Goal: Task Accomplishment & Management: Complete application form

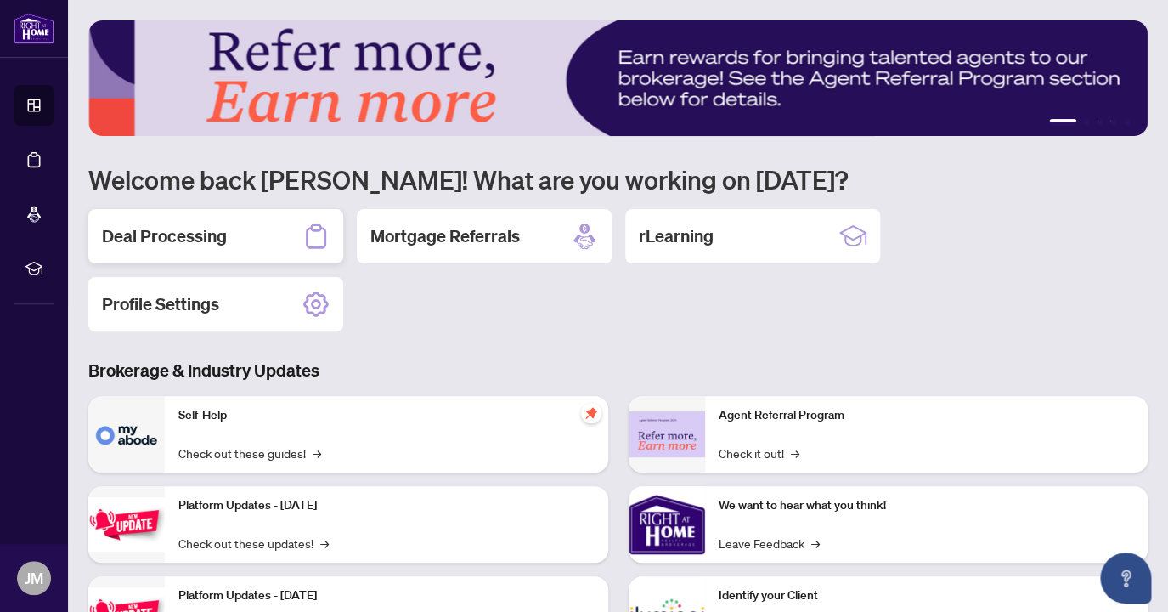
click at [237, 236] on div "Deal Processing" at bounding box center [215, 236] width 255 height 54
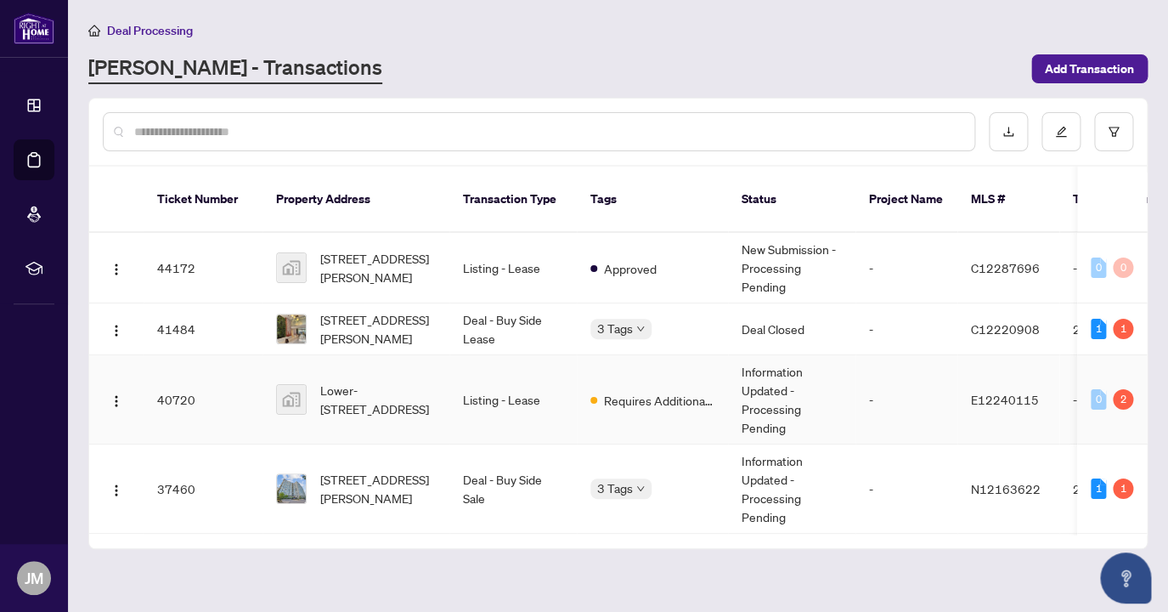
click at [448, 396] on td "Lower-[STREET_ADDRESS]" at bounding box center [356, 399] width 187 height 89
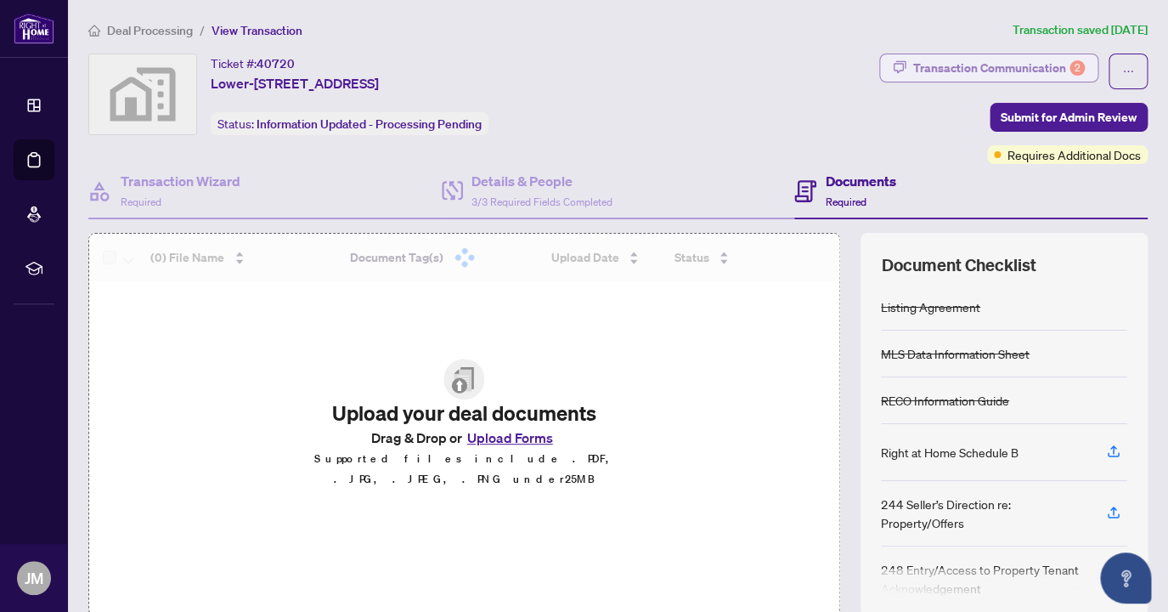
click at [1008, 65] on div "Transaction Communication 2" at bounding box center [999, 67] width 172 height 27
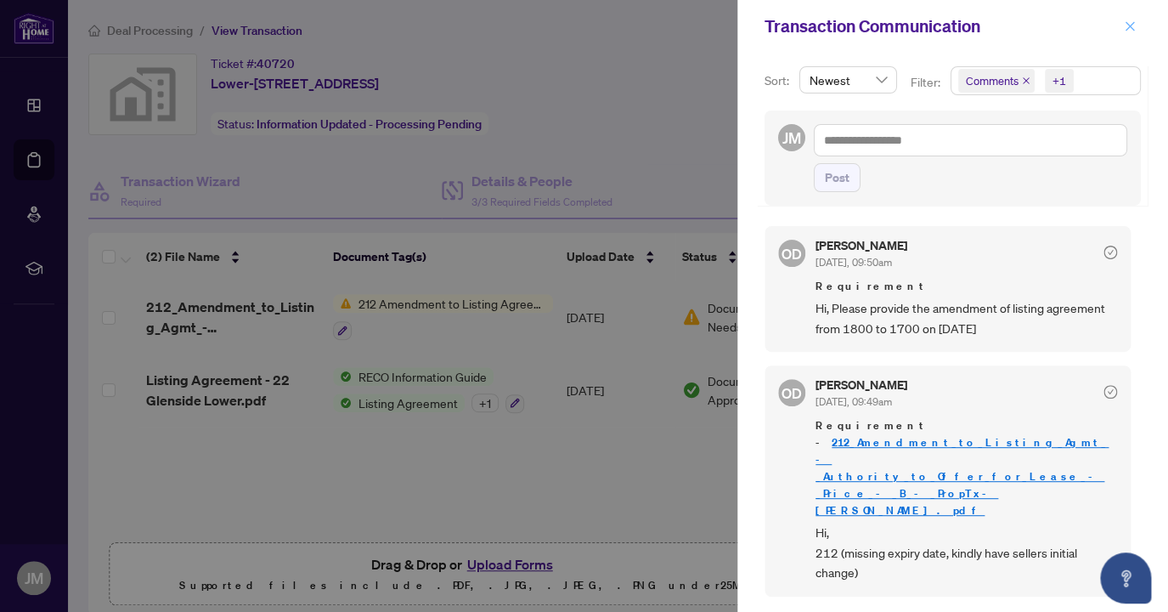
click at [1129, 26] on icon "close" at bounding box center [1130, 25] width 9 height 9
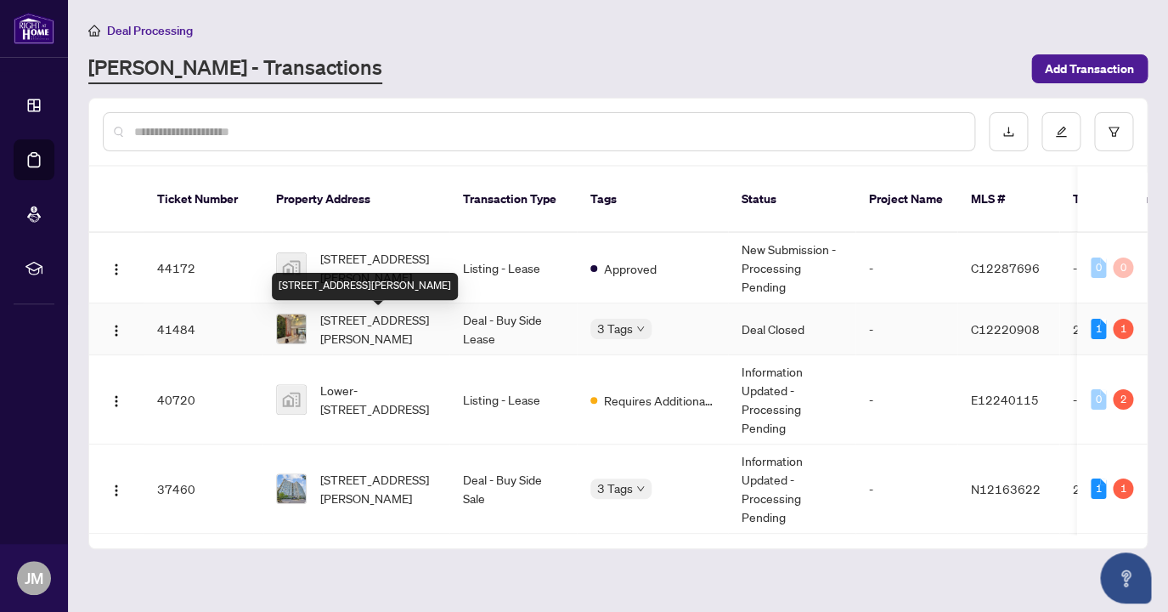
click at [380, 325] on span "[STREET_ADDRESS][PERSON_NAME]" at bounding box center [378, 328] width 116 height 37
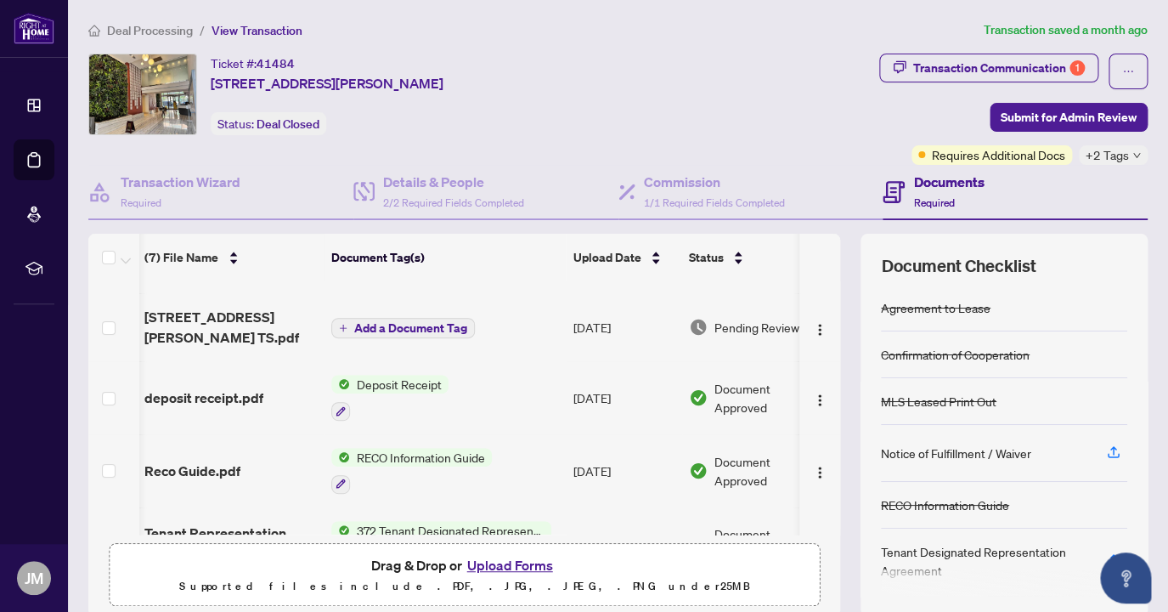
scroll to position [0, 2]
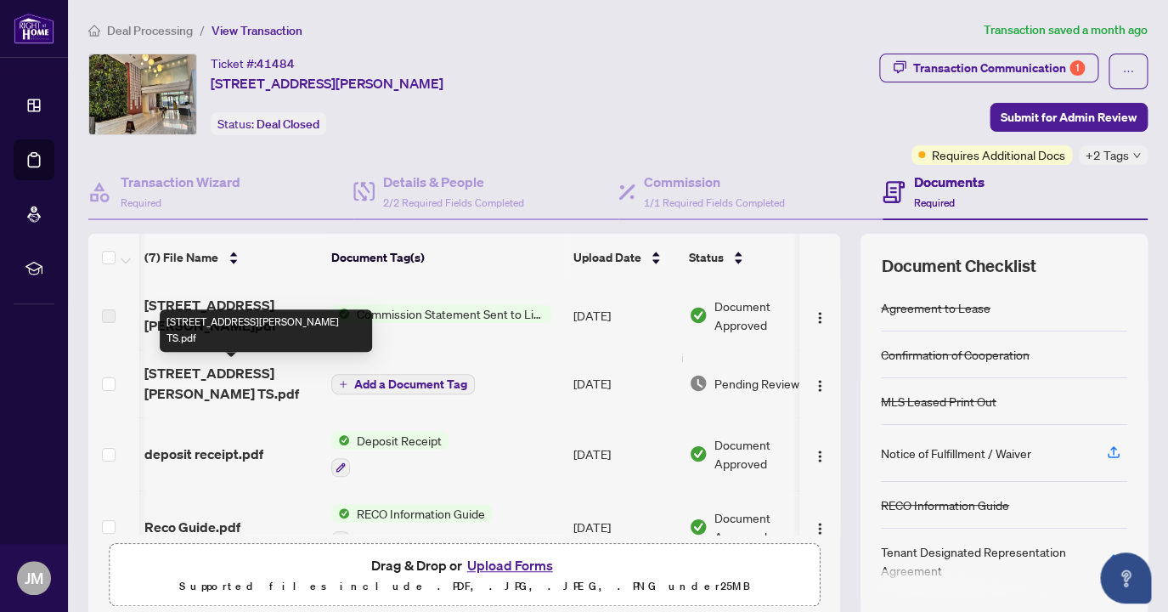
click at [256, 372] on span "[STREET_ADDRESS][PERSON_NAME] TS.pdf" at bounding box center [230, 383] width 173 height 41
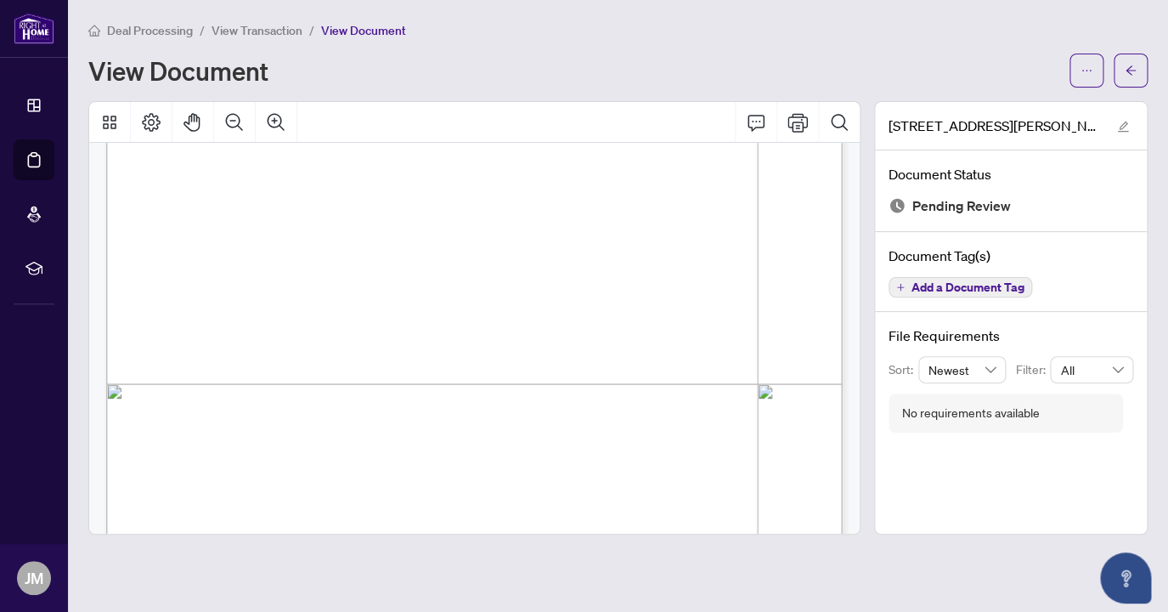
scroll to position [411, 0]
click at [1118, 130] on icon "edit" at bounding box center [1123, 127] width 12 height 12
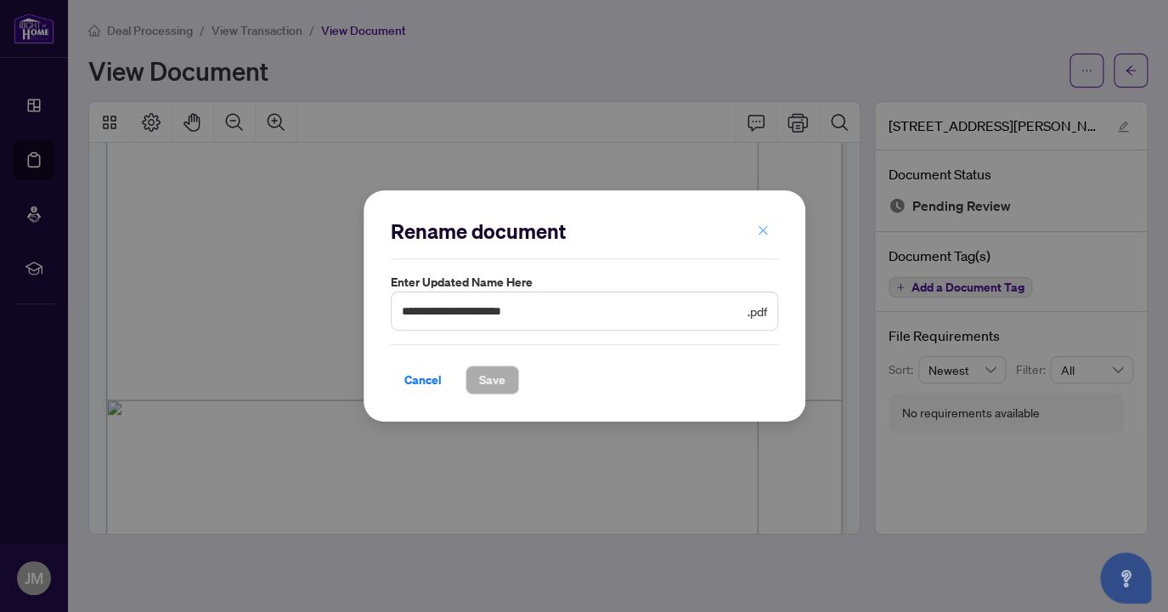
click at [767, 228] on icon "close" at bounding box center [763, 230] width 12 height 12
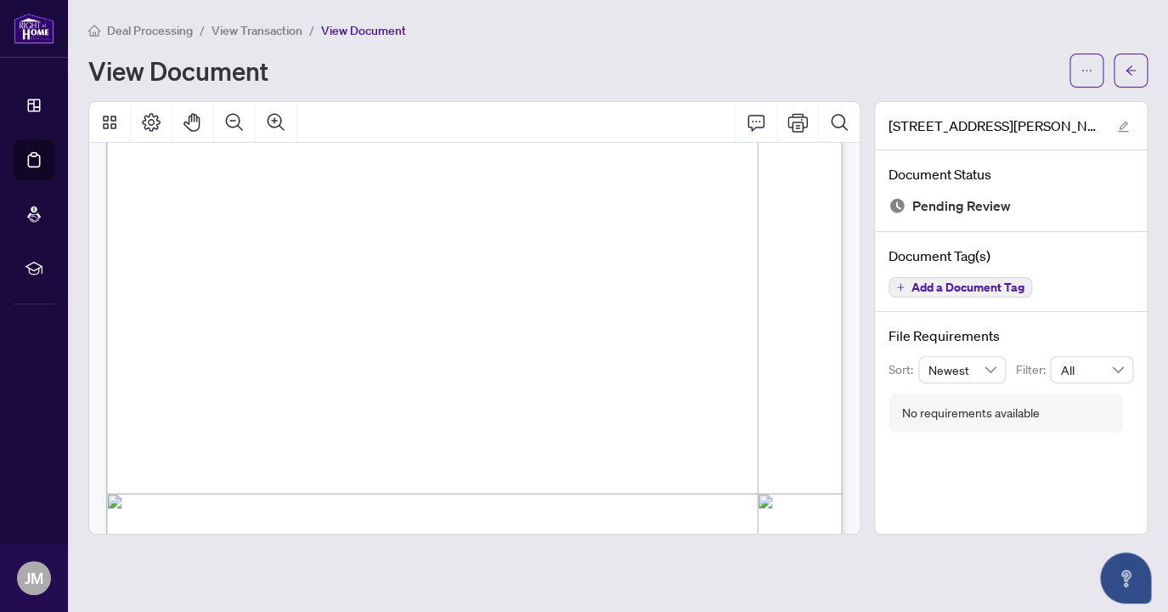
scroll to position [507, 0]
click at [635, 302] on div "Page 1" at bounding box center [627, 326] width 1043 height 1349
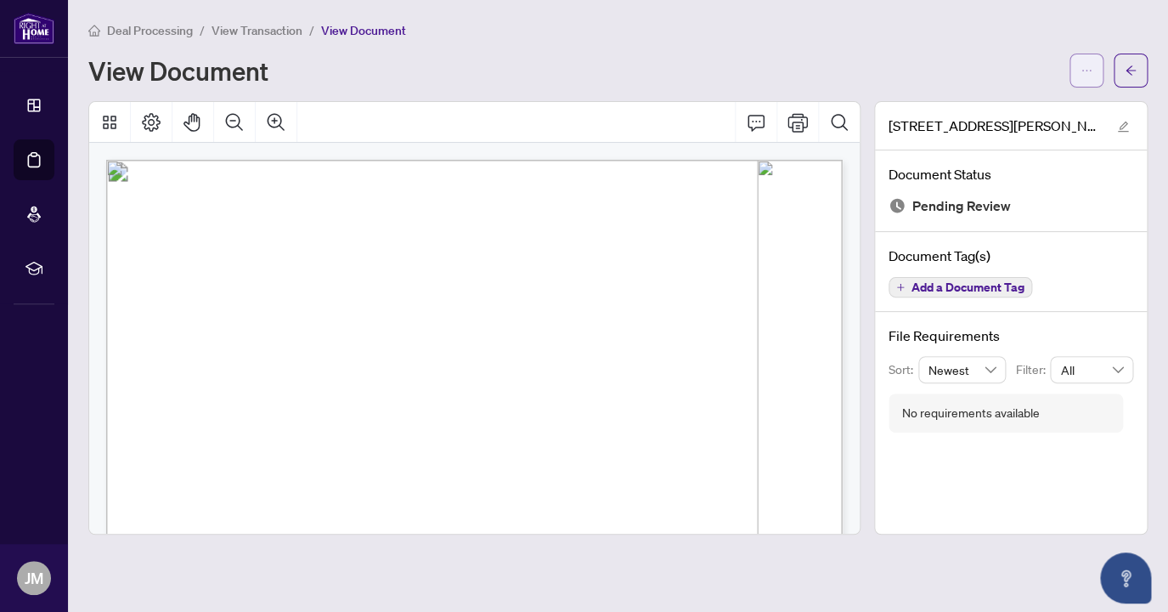
click at [1090, 76] on span "button" at bounding box center [1087, 70] width 12 height 27
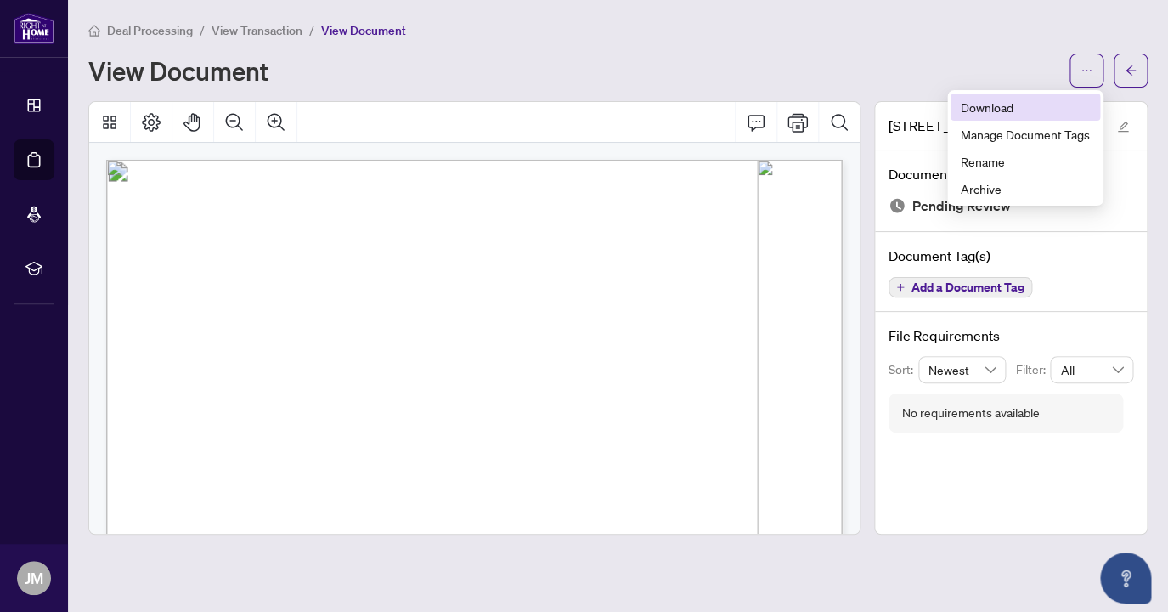
click at [986, 108] on span "Download" at bounding box center [1025, 107] width 129 height 19
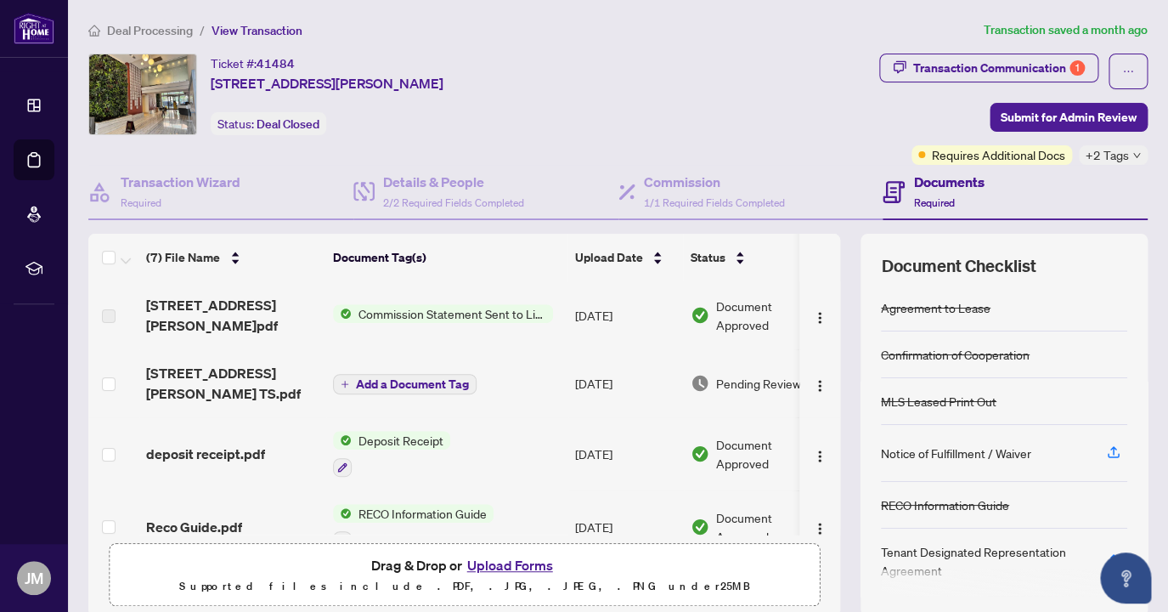
click at [268, 31] on span "View Transaction" at bounding box center [257, 30] width 91 height 15
click at [269, 31] on span "View Transaction" at bounding box center [257, 30] width 91 height 15
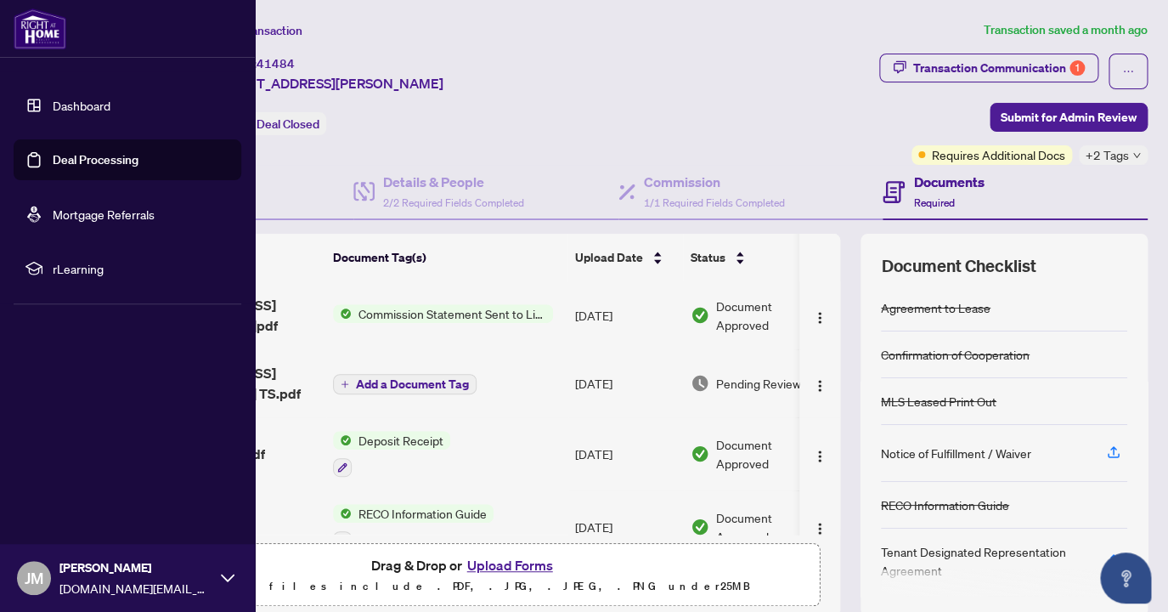
click at [105, 158] on link "Deal Processing" at bounding box center [96, 159] width 86 height 15
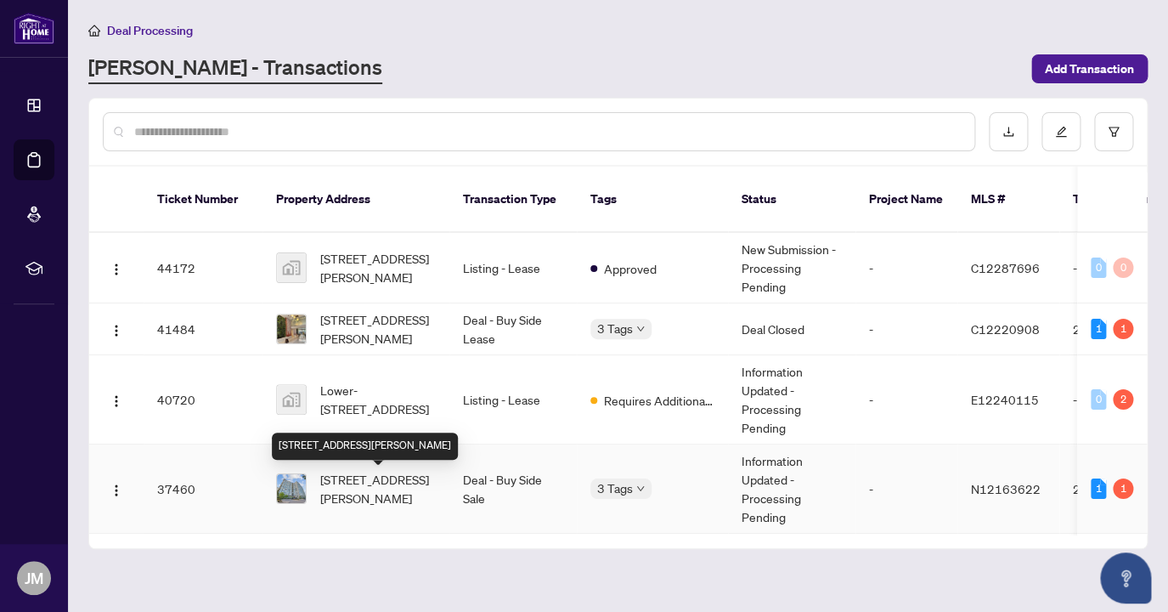
click at [410, 481] on span "[STREET_ADDRESS][PERSON_NAME]" at bounding box center [378, 488] width 116 height 37
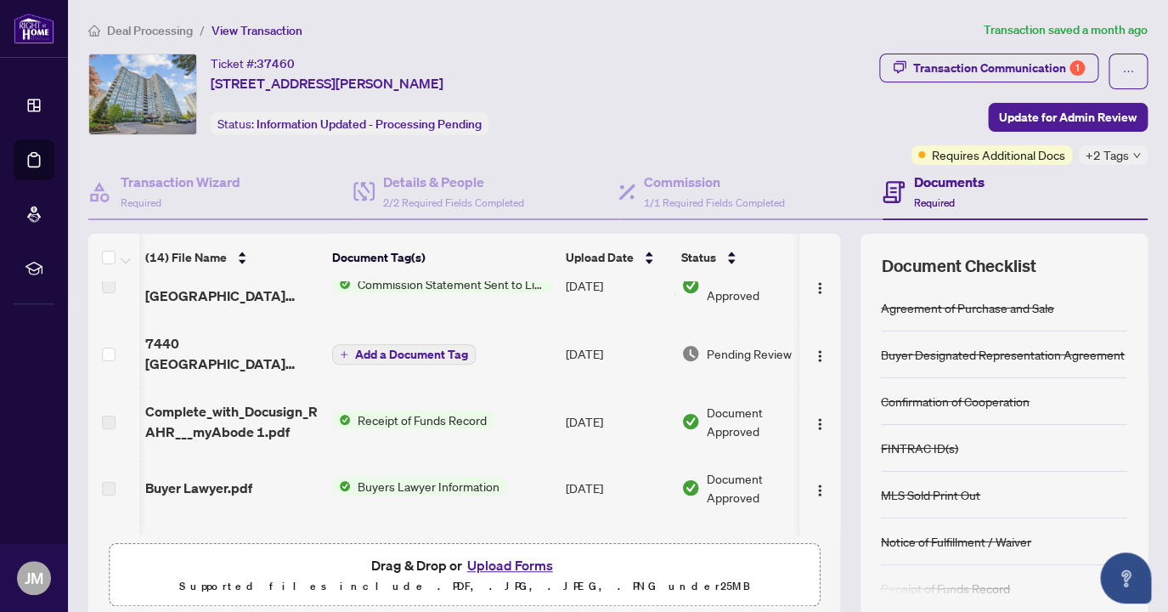
scroll to position [97, 1]
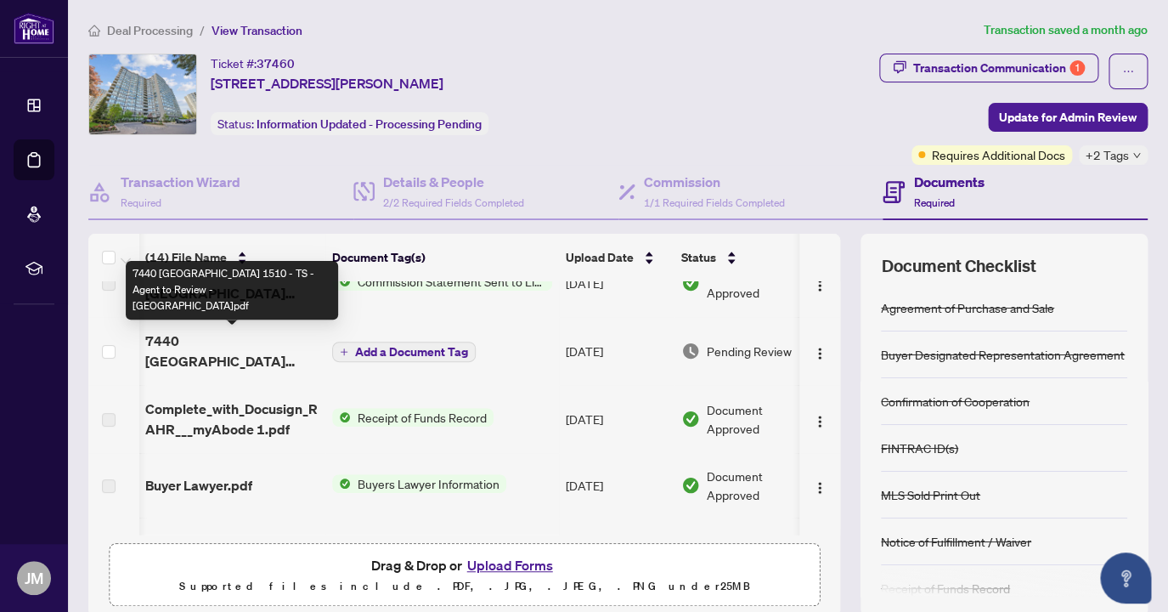
click at [238, 346] on span "7440 [GEOGRAPHIC_DATA] 1510 - TS - Agent to Review - [GEOGRAPHIC_DATA]pdf" at bounding box center [231, 351] width 173 height 41
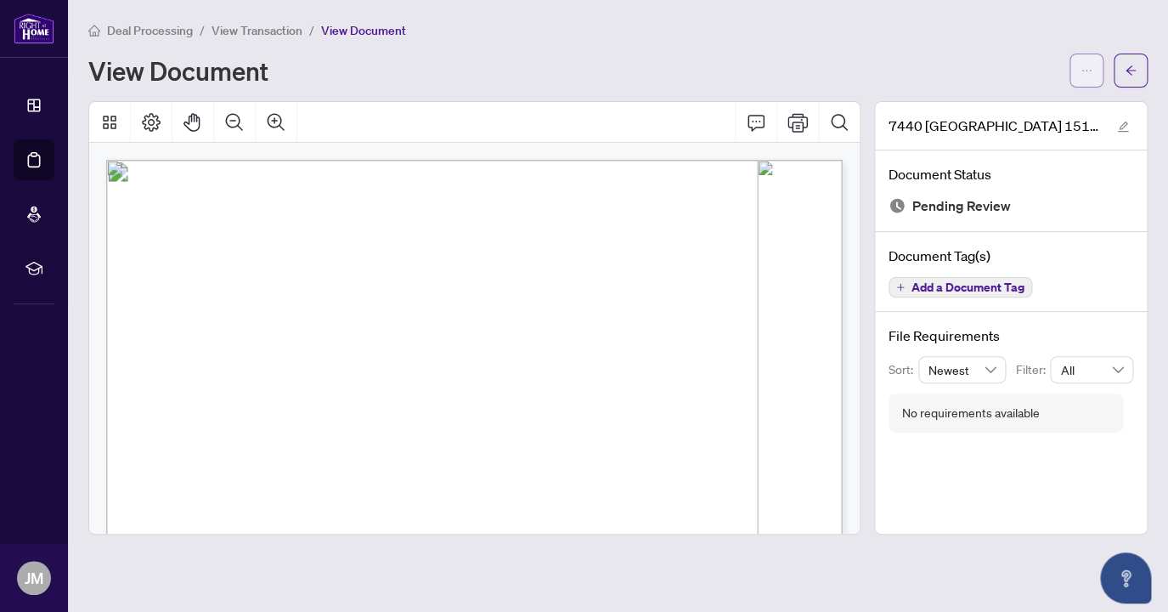
click at [1087, 76] on span "button" at bounding box center [1087, 70] width 12 height 27
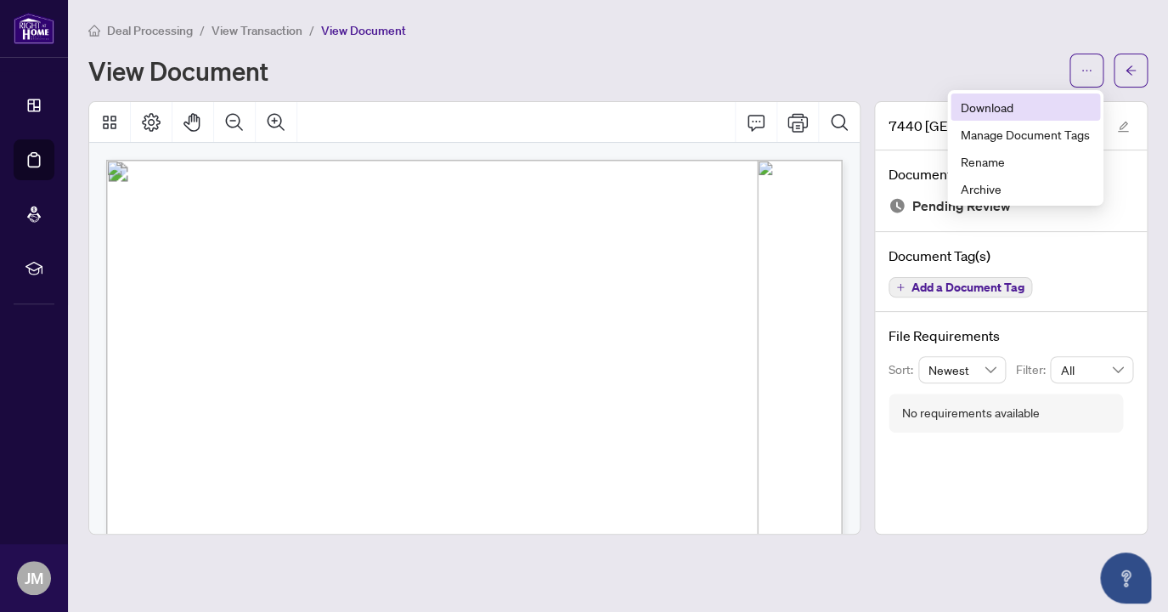
click at [1003, 110] on span "Download" at bounding box center [1025, 107] width 129 height 19
click at [705, 59] on div "View Document" at bounding box center [573, 70] width 971 height 27
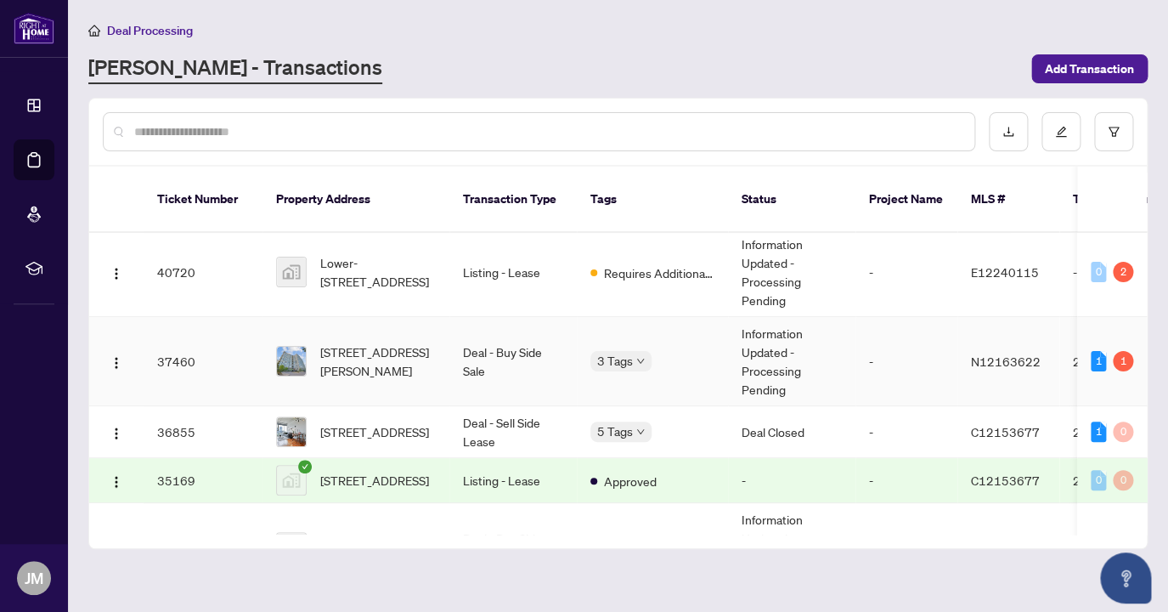
scroll to position [137, 0]
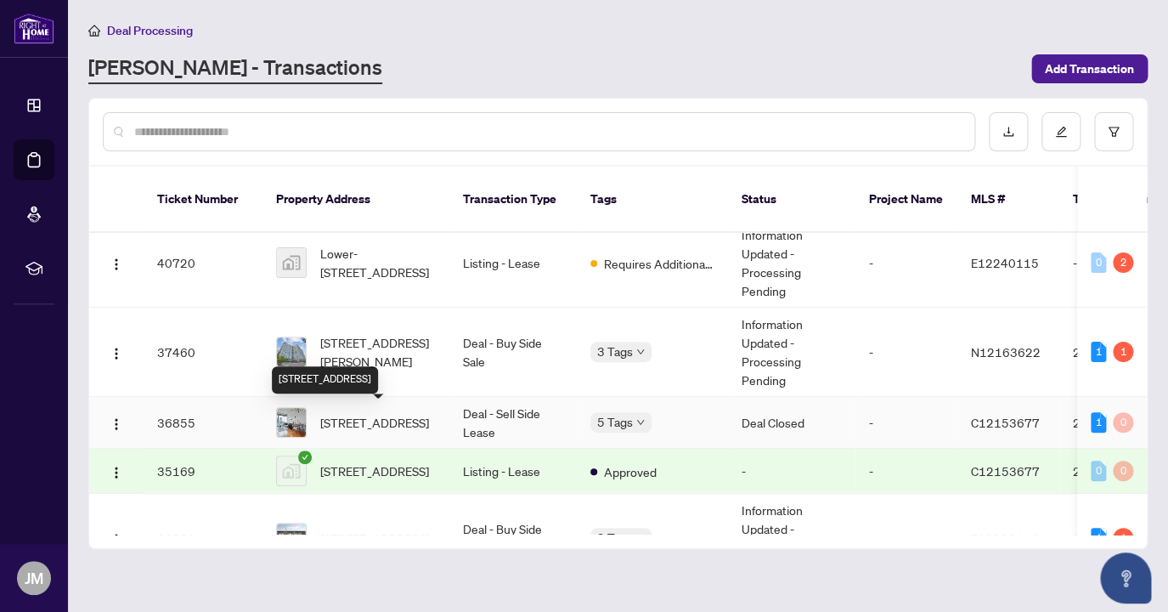
click at [401, 413] on span "[STREET_ADDRESS]" at bounding box center [374, 422] width 109 height 19
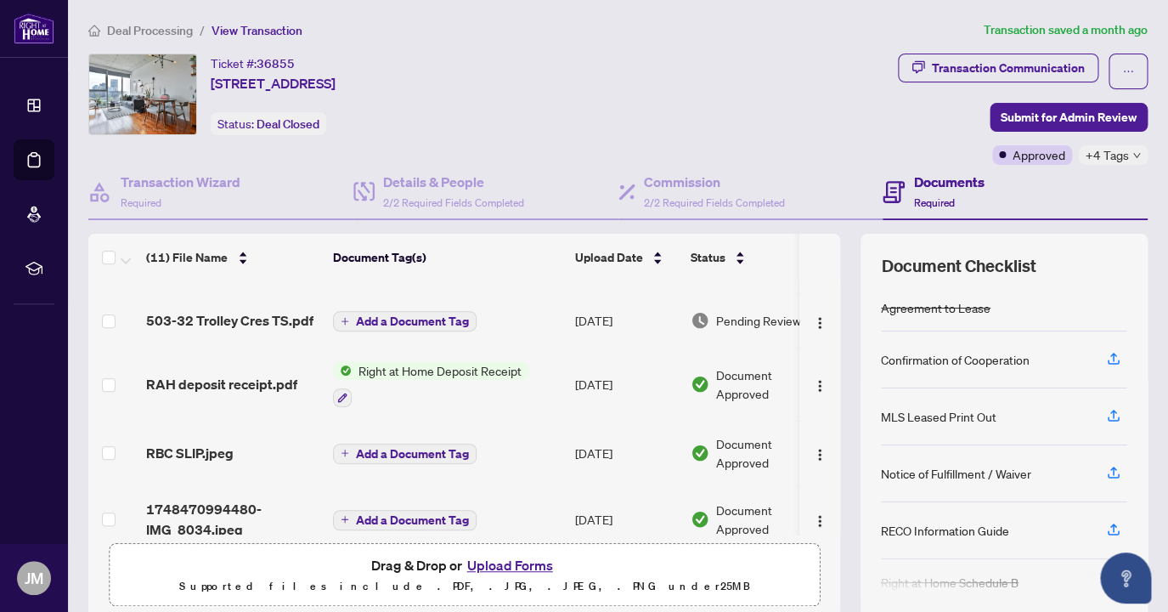
scroll to position [270, 0]
click at [250, 320] on span "503-32 Trolley Cres TS.pdf" at bounding box center [229, 321] width 167 height 20
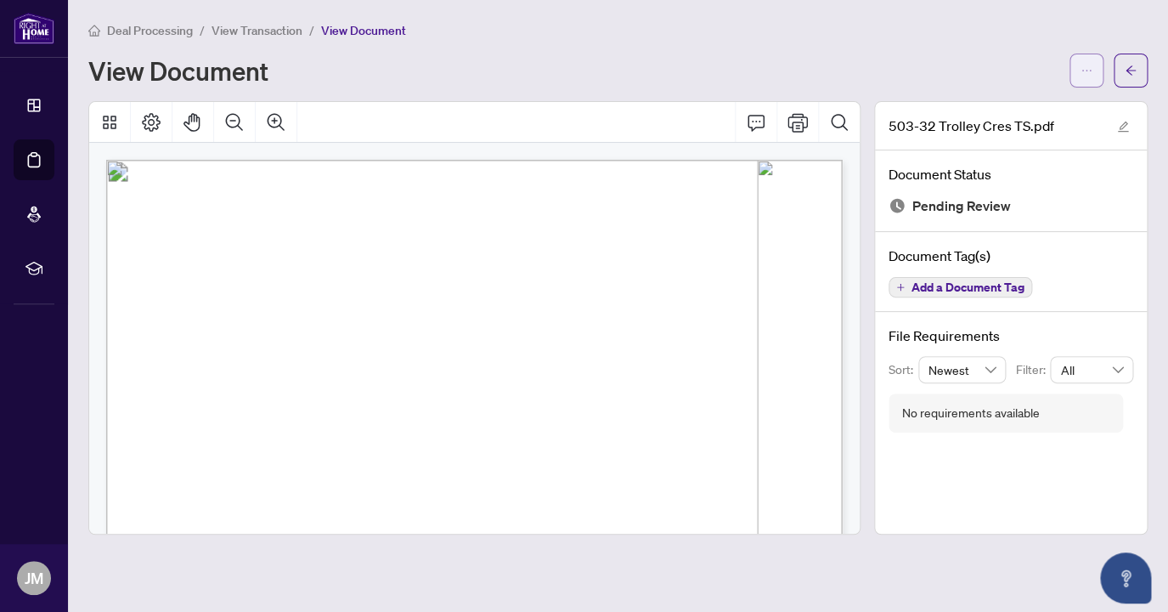
click at [1085, 72] on icon "ellipsis" at bounding box center [1087, 71] width 12 height 12
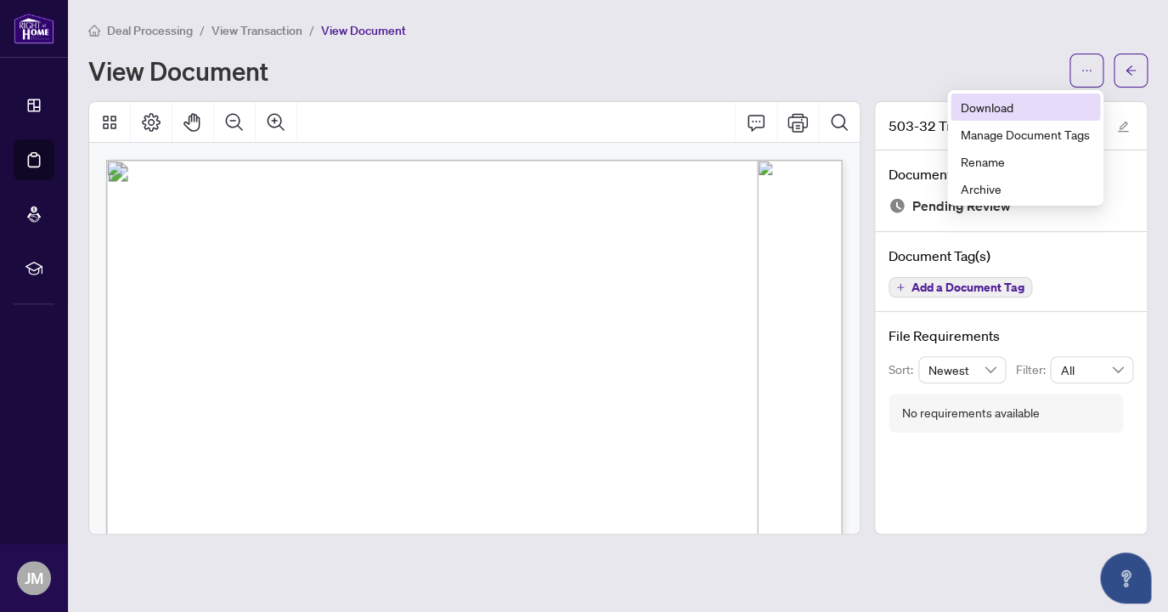
click at [990, 109] on span "Download" at bounding box center [1025, 107] width 129 height 19
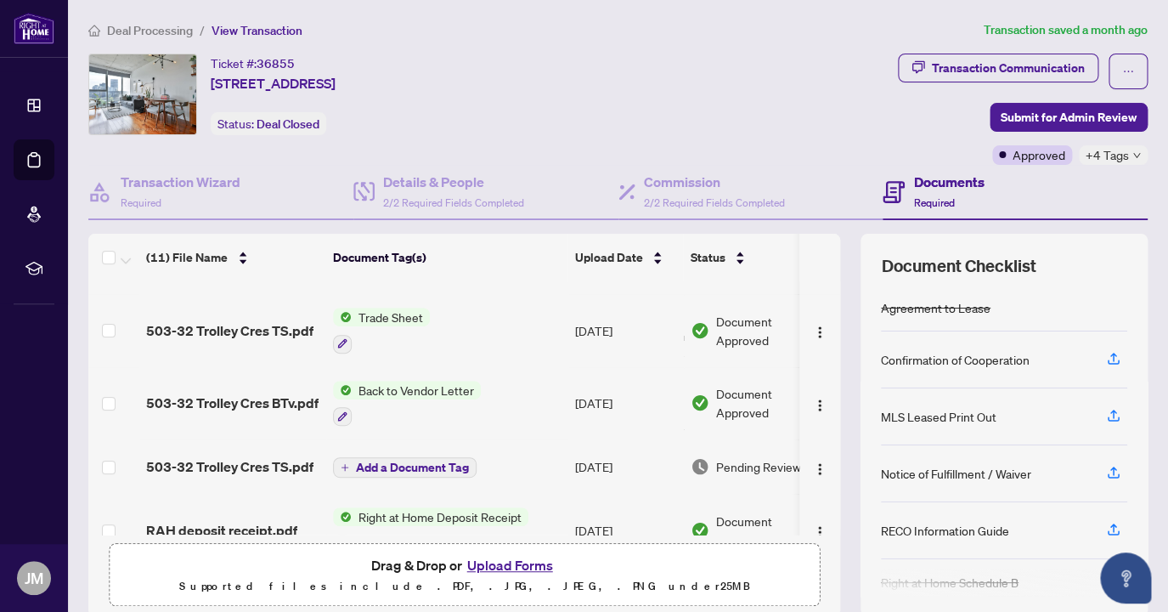
scroll to position [139, 0]
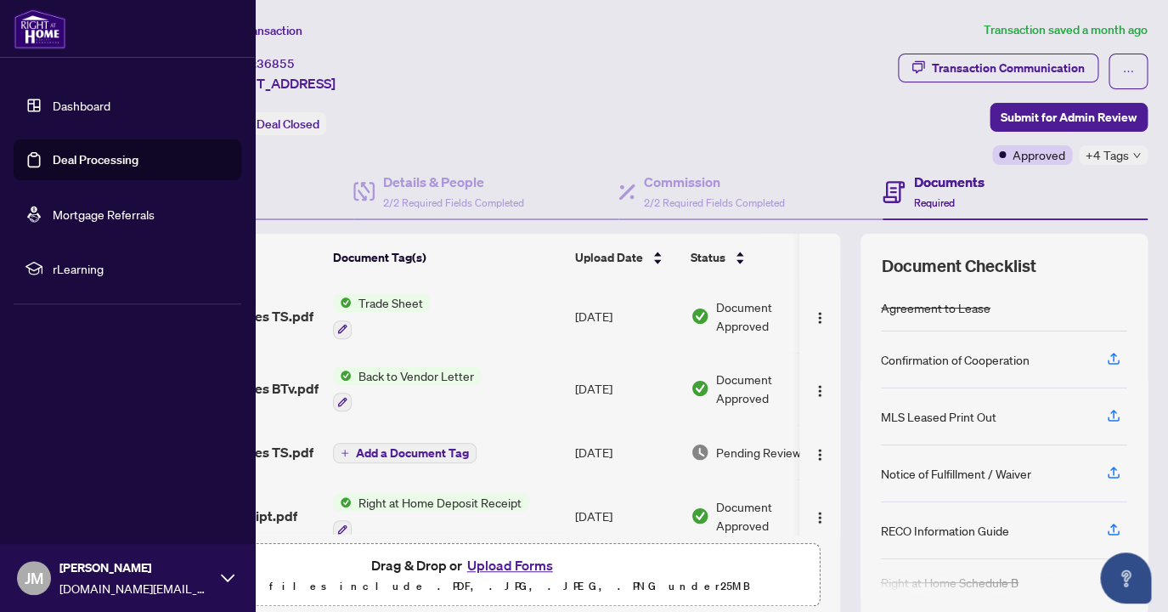
click at [88, 99] on link "Dashboard" at bounding box center [82, 105] width 58 height 15
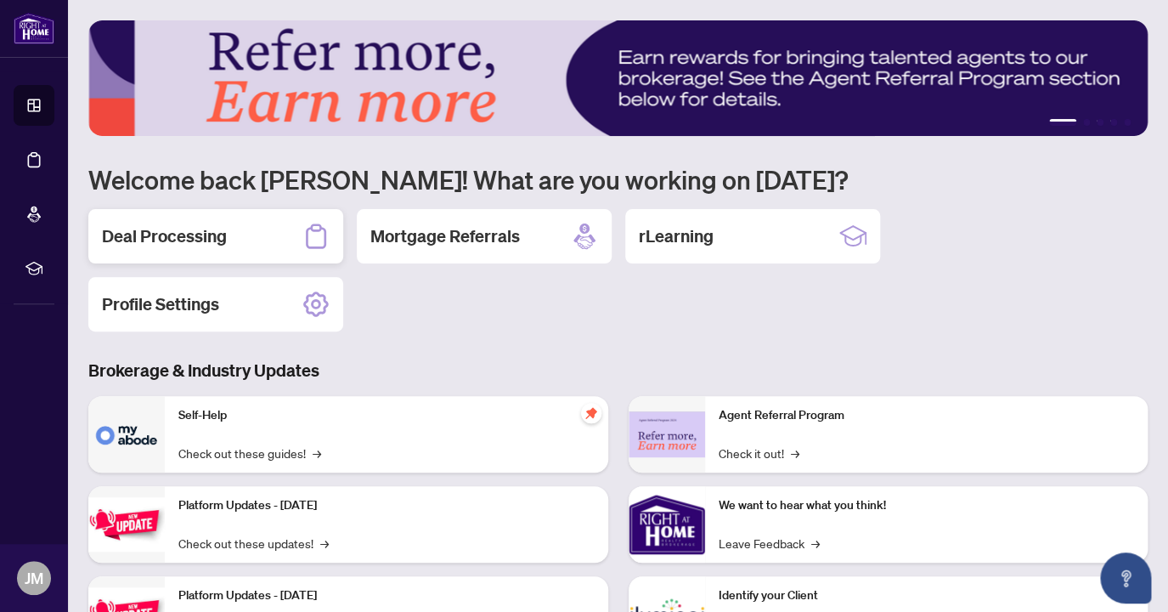
click at [274, 233] on div "Deal Processing" at bounding box center [215, 236] width 255 height 54
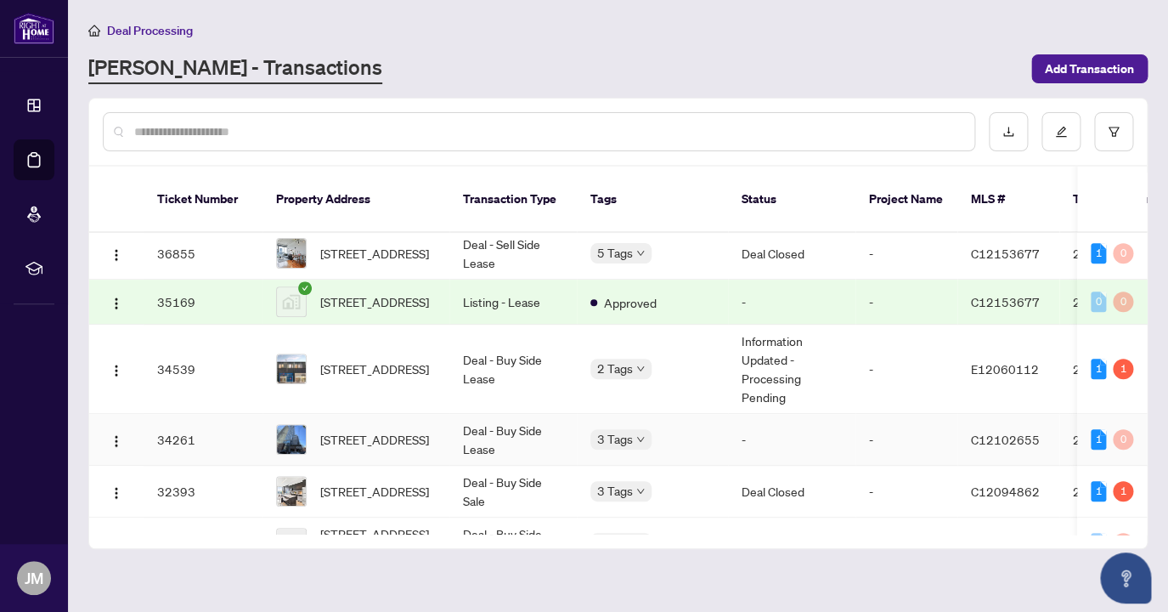
scroll to position [354, 0]
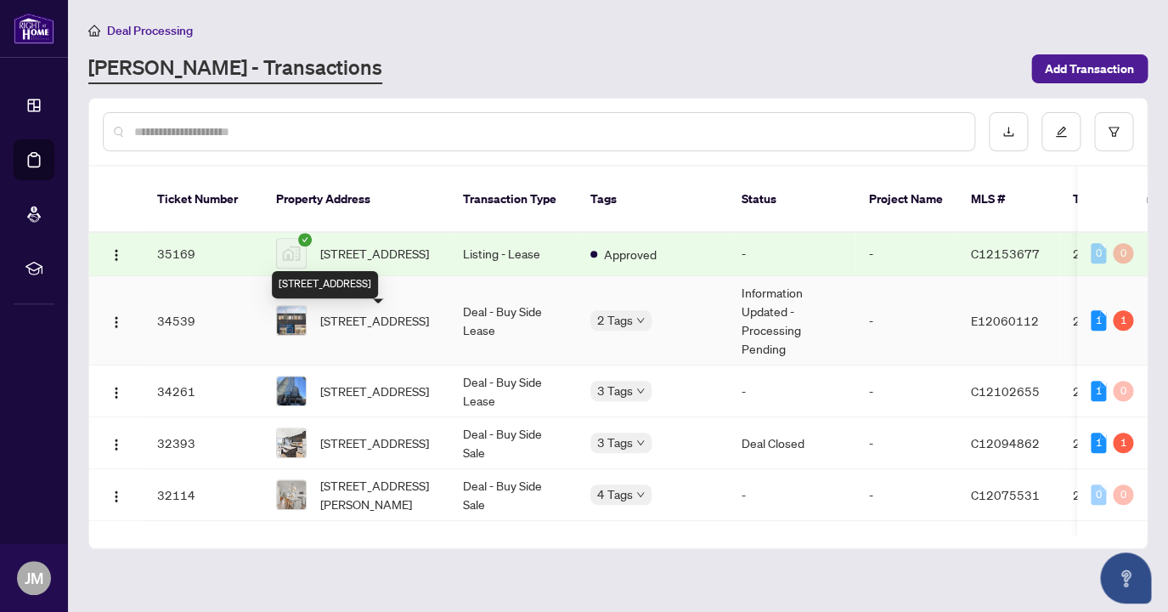
click at [376, 330] on span "[STREET_ADDRESS]" at bounding box center [374, 320] width 109 height 19
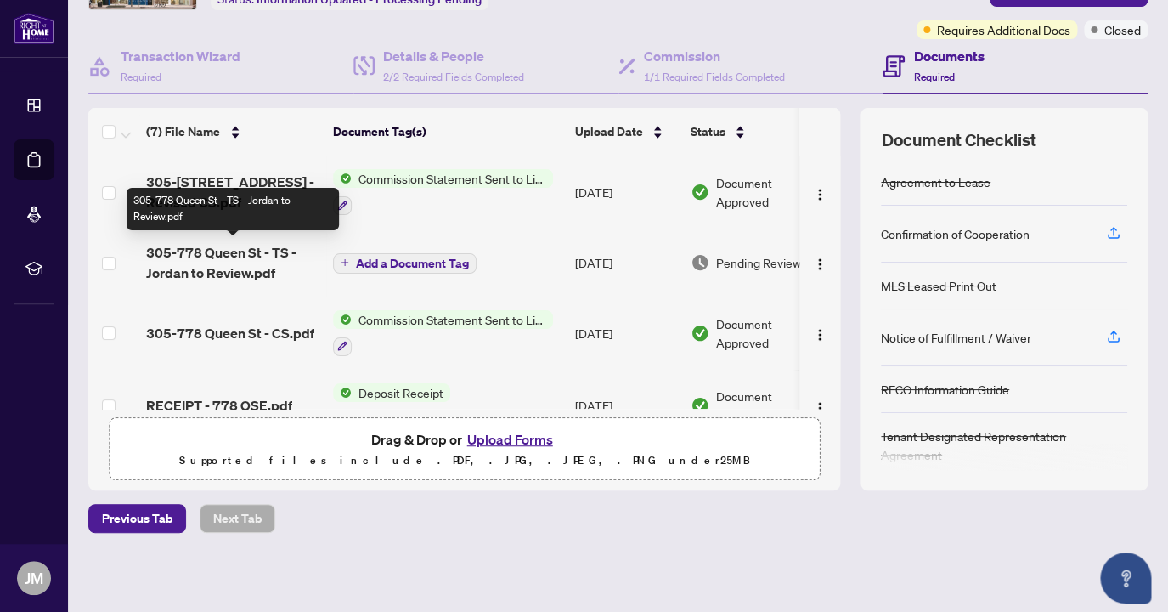
click at [251, 260] on span "305-778 Queen St - TS - Jordan to Review.pdf" at bounding box center [232, 262] width 173 height 41
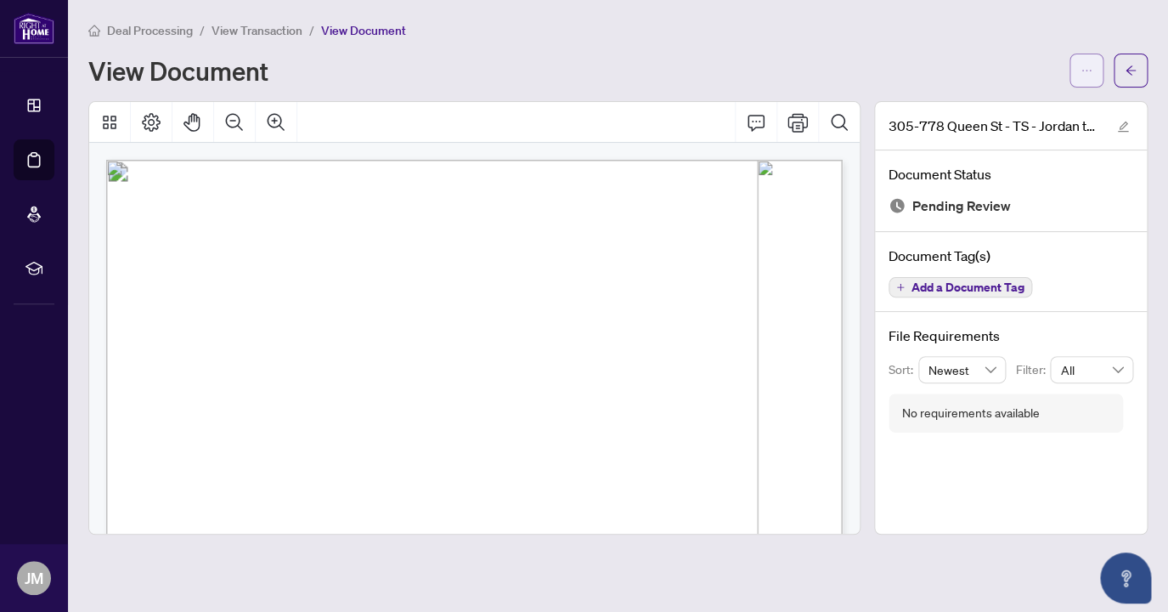
click at [1082, 66] on icon "ellipsis" at bounding box center [1087, 71] width 12 height 12
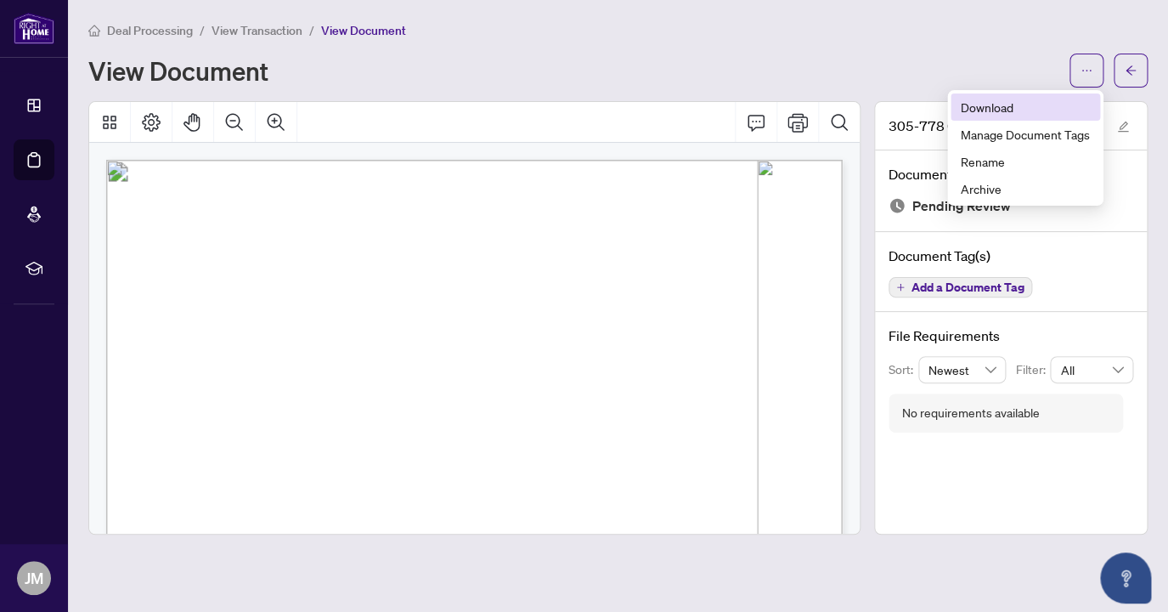
click at [1019, 115] on span "Download" at bounding box center [1025, 107] width 129 height 19
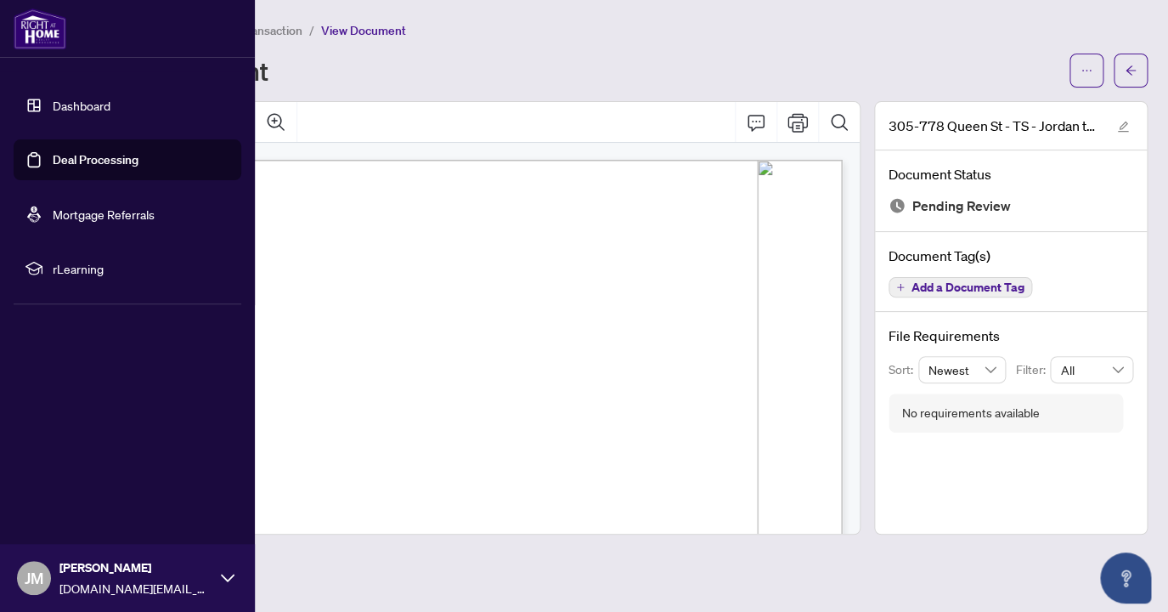
click at [88, 167] on link "Deal Processing" at bounding box center [96, 159] width 86 height 15
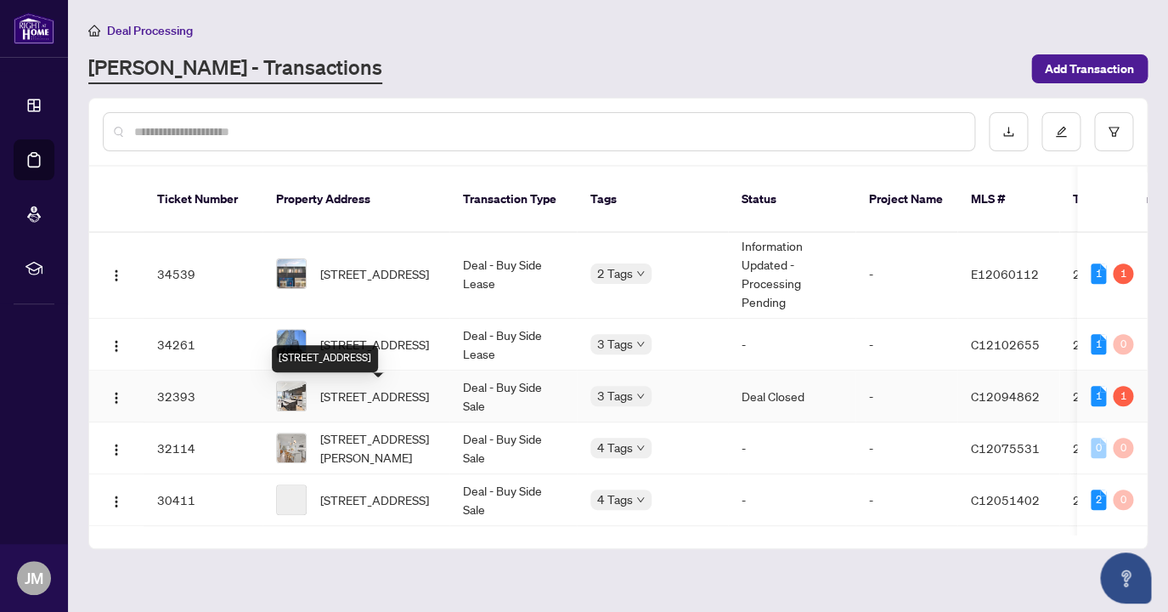
scroll to position [403, 0]
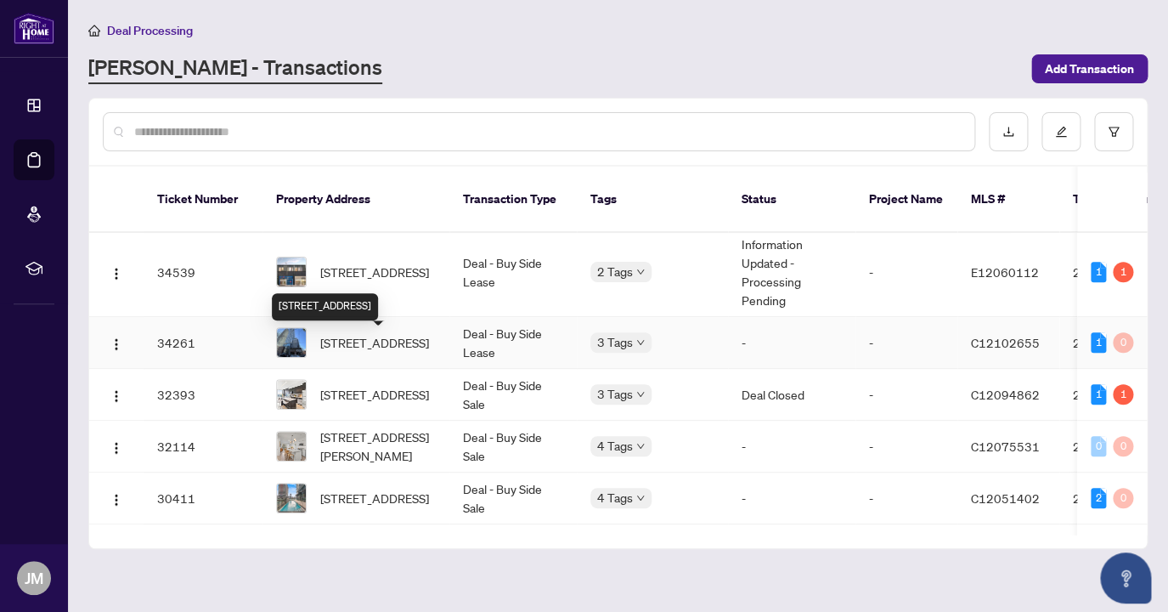
click at [369, 352] on span "[STREET_ADDRESS]" at bounding box center [374, 342] width 109 height 19
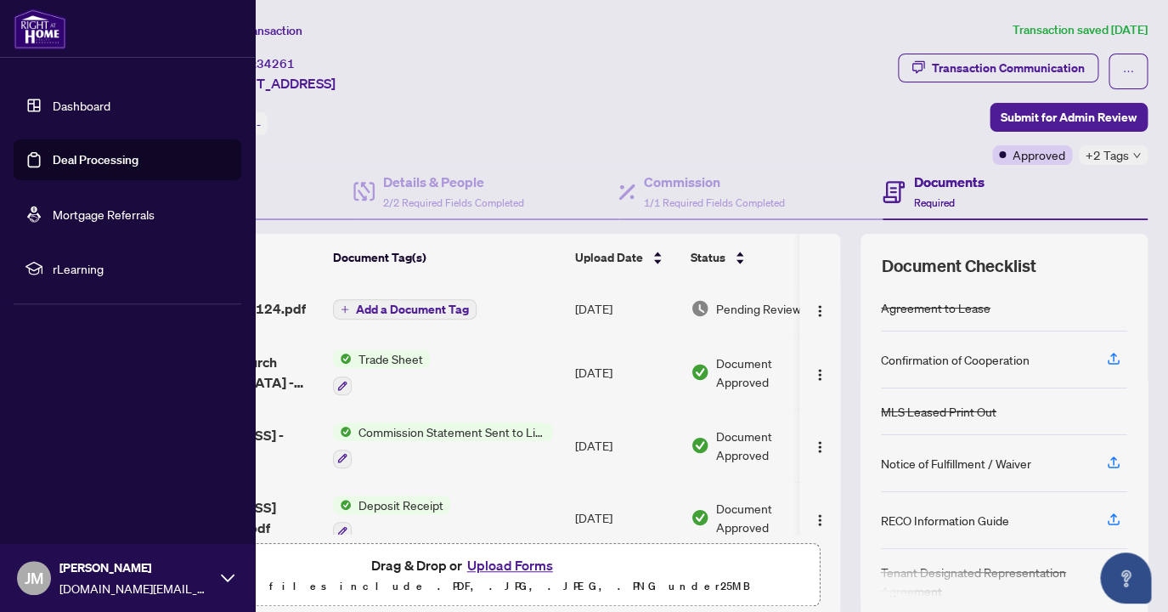
click at [97, 165] on link "Deal Processing" at bounding box center [96, 159] width 86 height 15
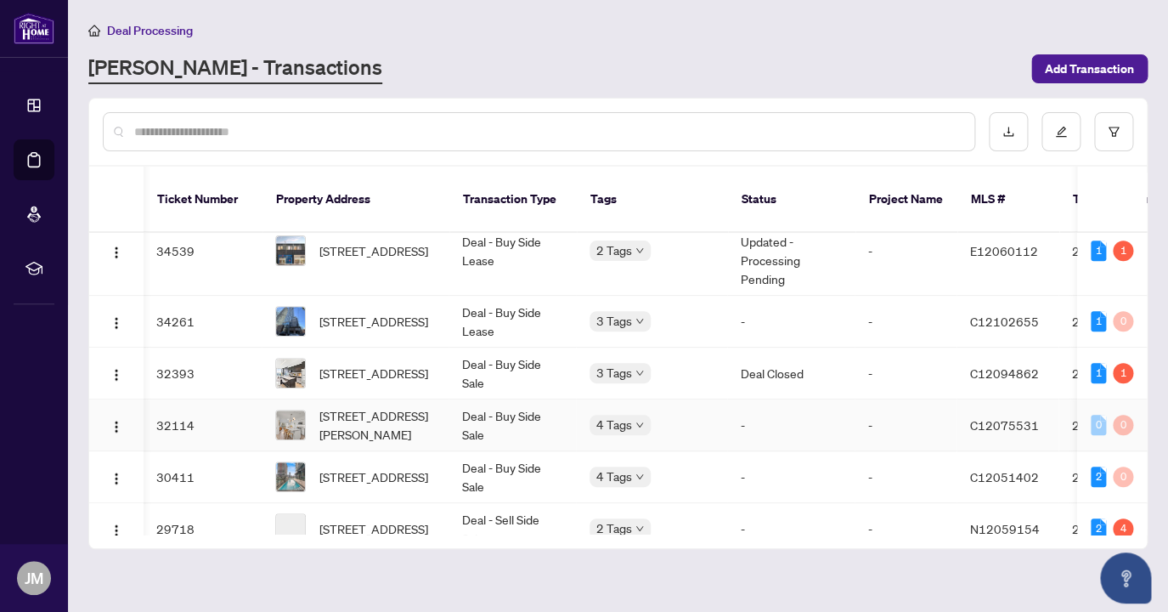
scroll to position [0, 1]
click at [364, 398] on td "[STREET_ADDRESS]" at bounding box center [355, 373] width 187 height 52
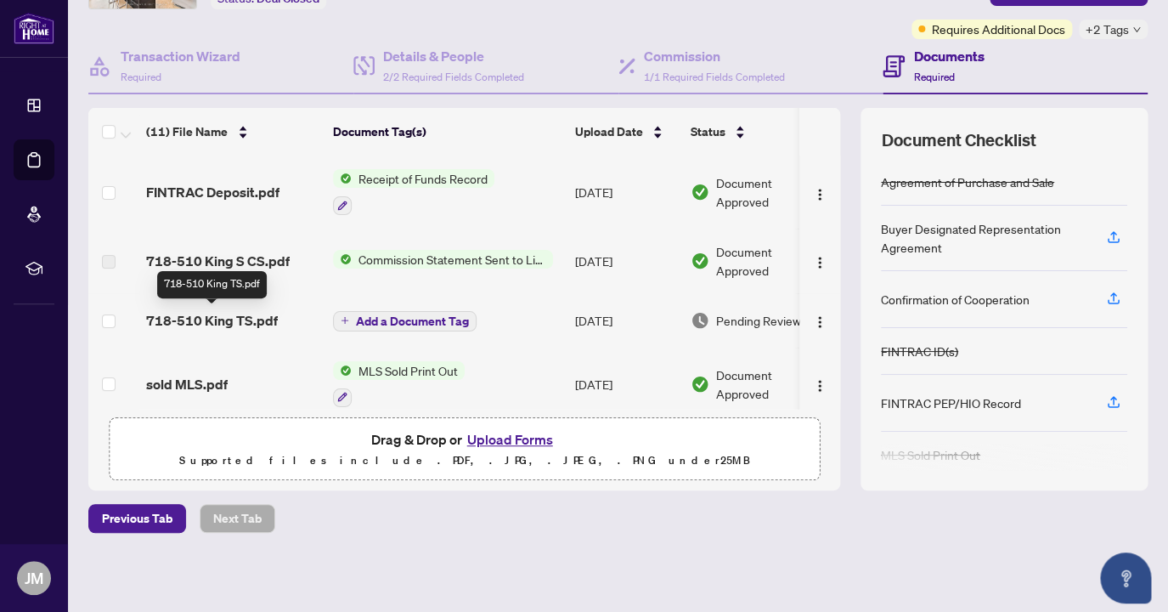
click at [213, 315] on span "718-510 King TS.pdf" at bounding box center [212, 320] width 132 height 20
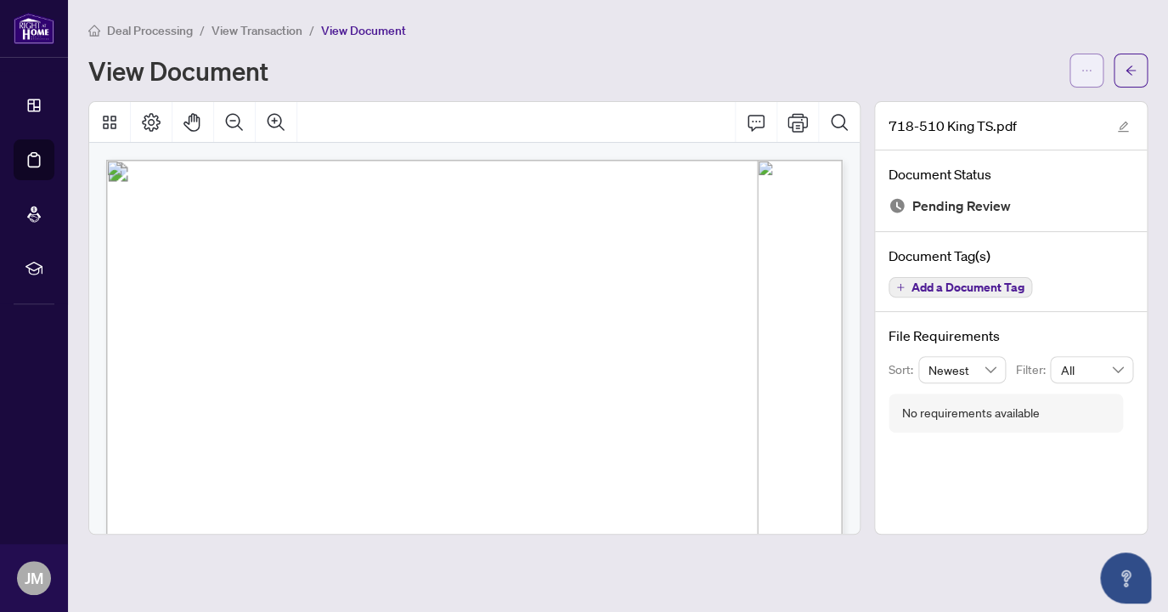
click at [1076, 71] on button "button" at bounding box center [1087, 71] width 34 height 34
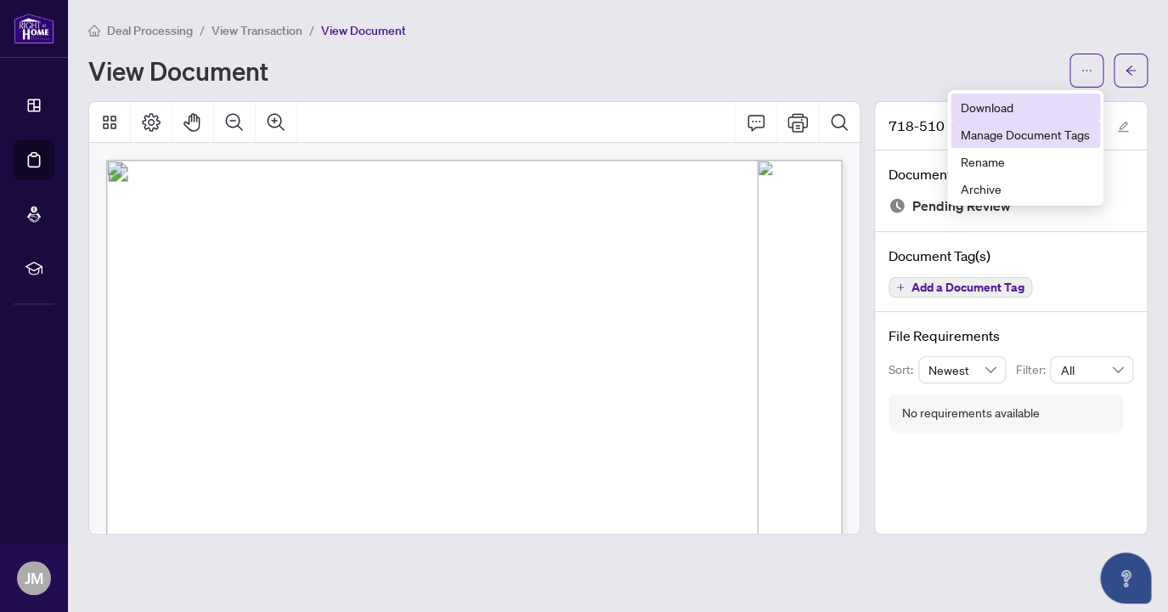
click at [983, 106] on span "Download" at bounding box center [1025, 107] width 129 height 19
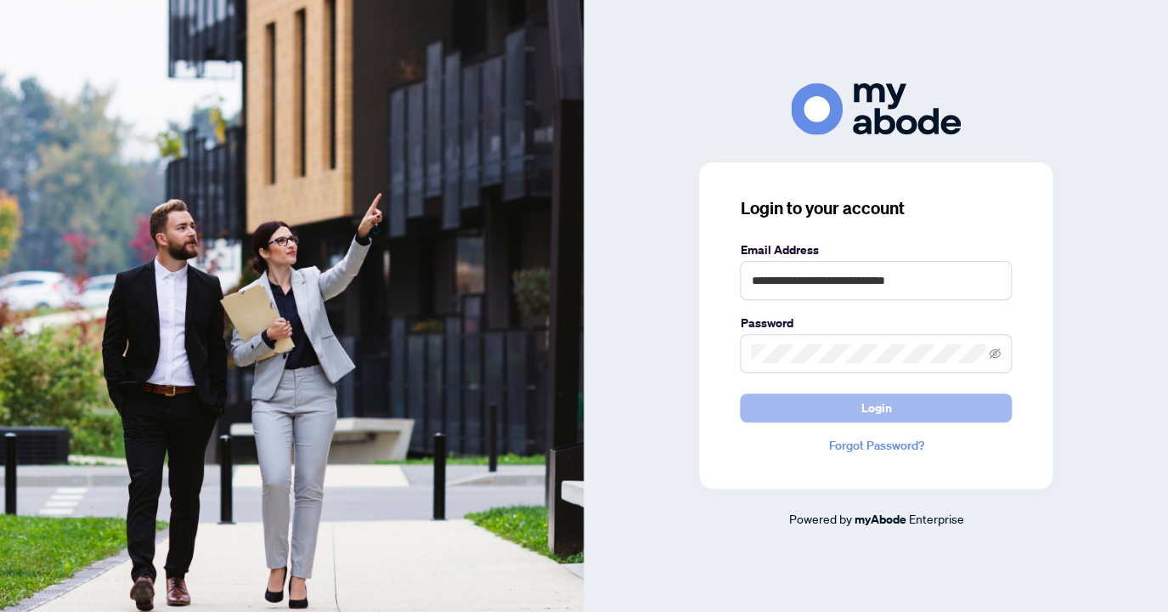
click at [924, 415] on button "Login" at bounding box center [876, 407] width 272 height 29
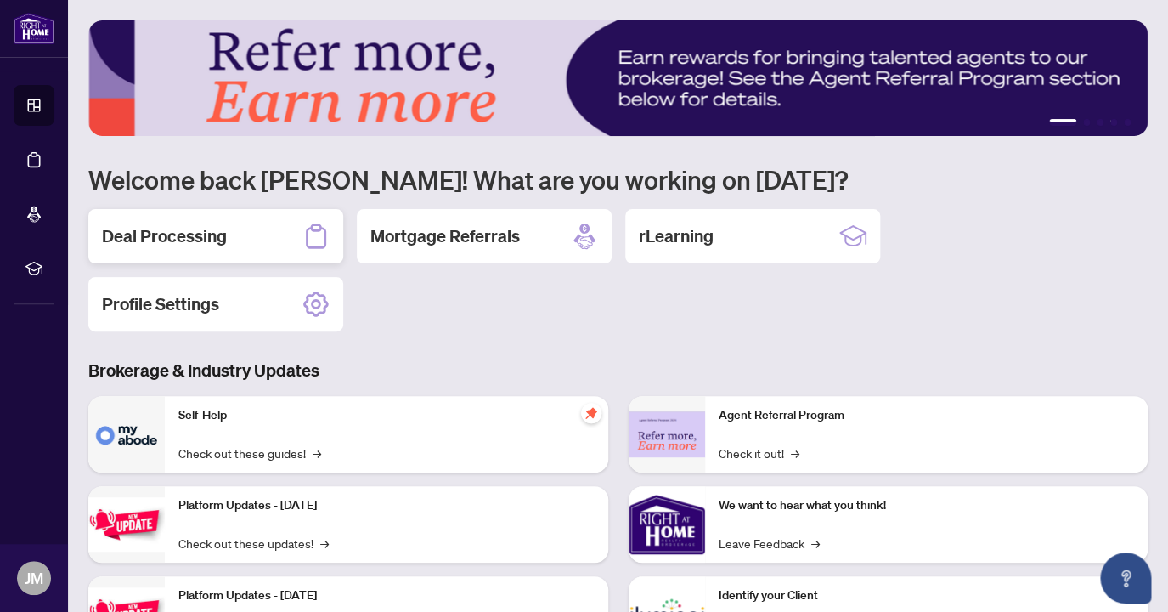
click at [283, 235] on div "Deal Processing" at bounding box center [215, 236] width 255 height 54
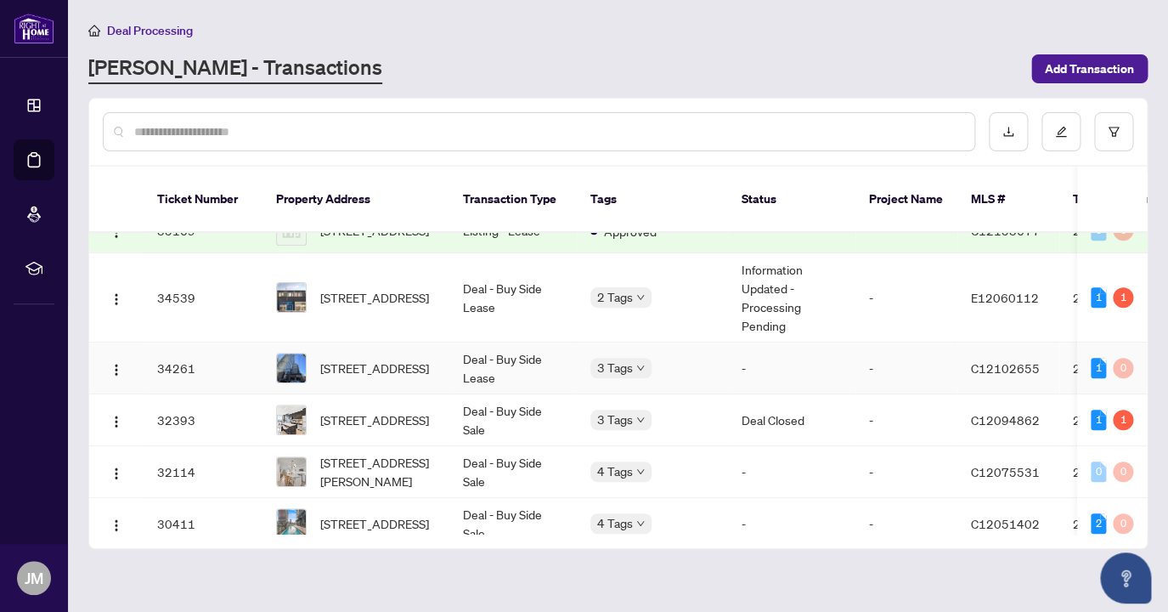
scroll to position [381, 0]
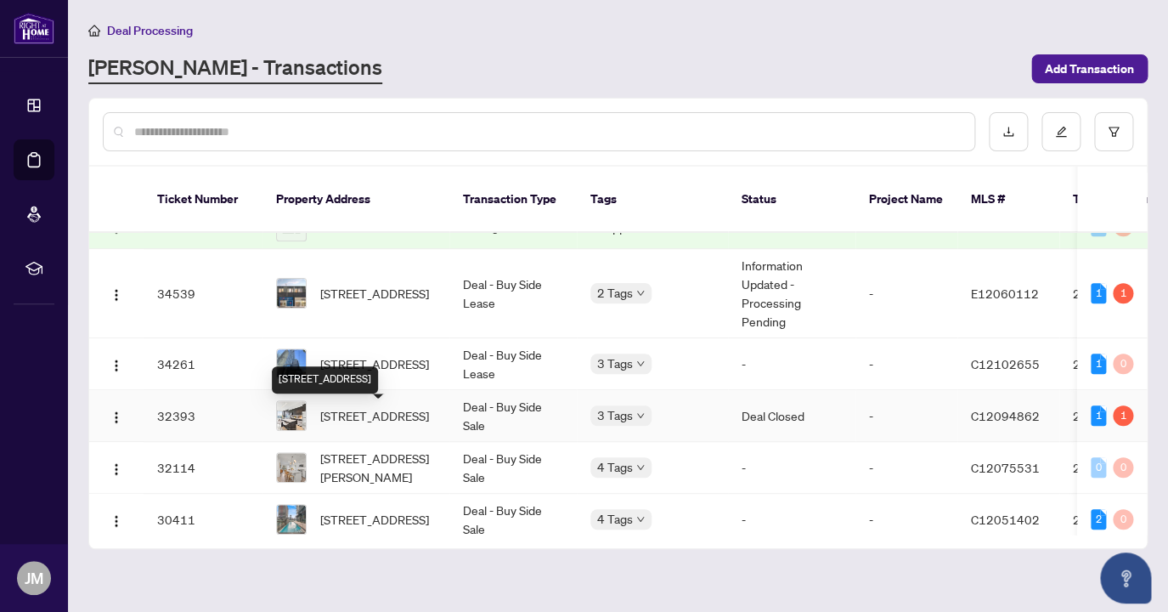
click at [364, 421] on span "[STREET_ADDRESS]" at bounding box center [374, 415] width 109 height 19
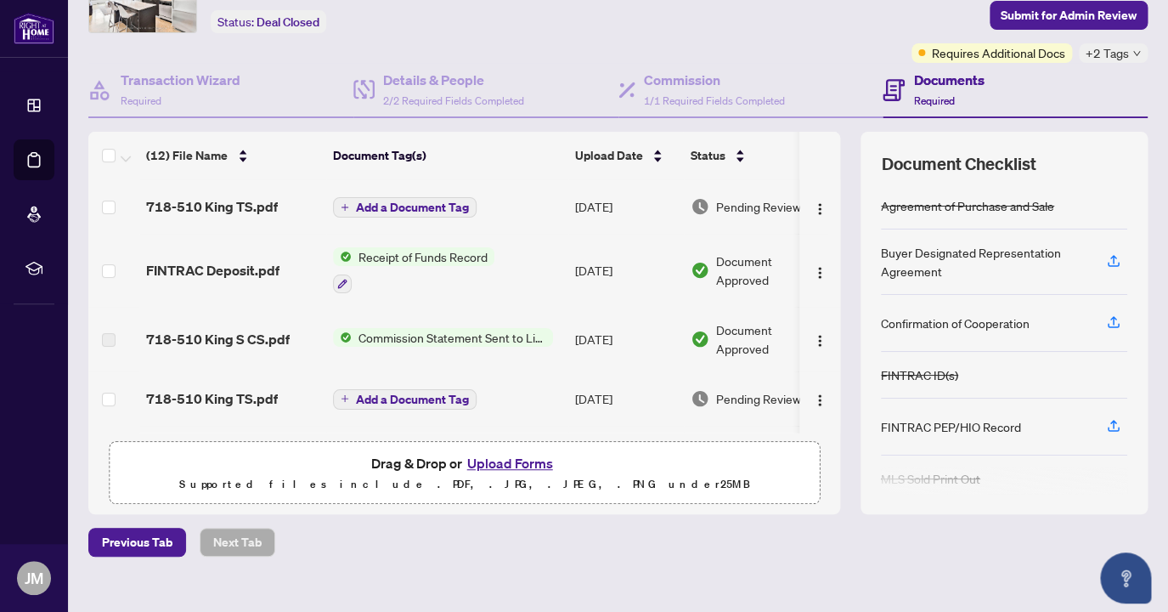
click at [404, 207] on span "Add a Document Tag" at bounding box center [412, 207] width 113 height 12
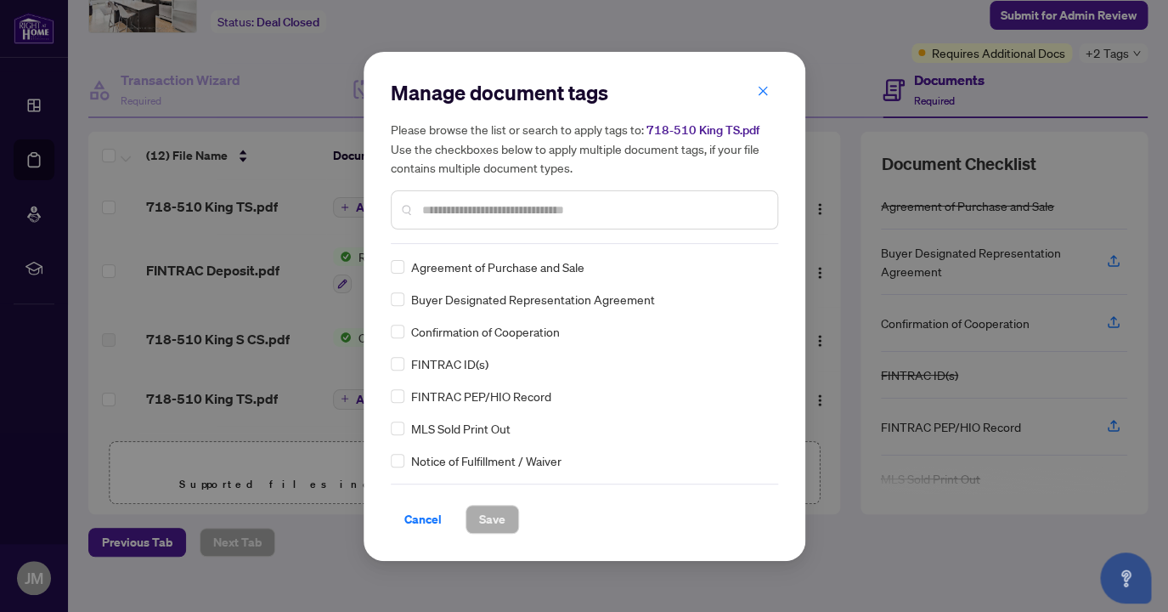
click at [511, 245] on div "Manage document tags Please browse the list or search to apply tags to: 718-510…" at bounding box center [584, 306] width 387 height 455
click at [465, 210] on input "text" at bounding box center [593, 210] width 342 height 19
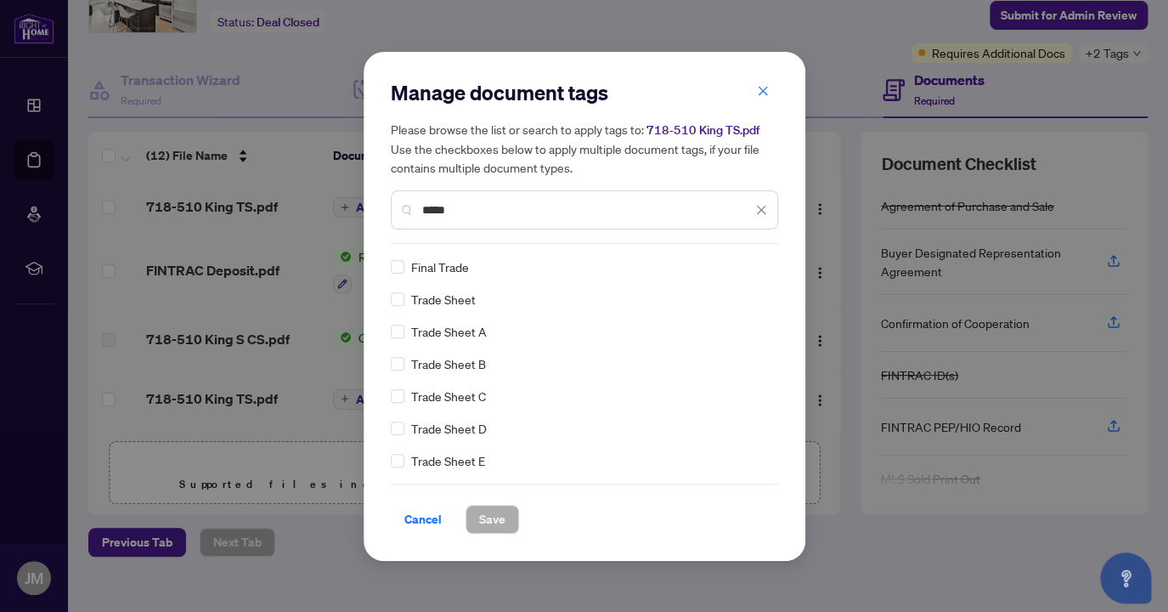
type input "*****"
click at [500, 528] on button "Save" at bounding box center [493, 519] width 54 height 29
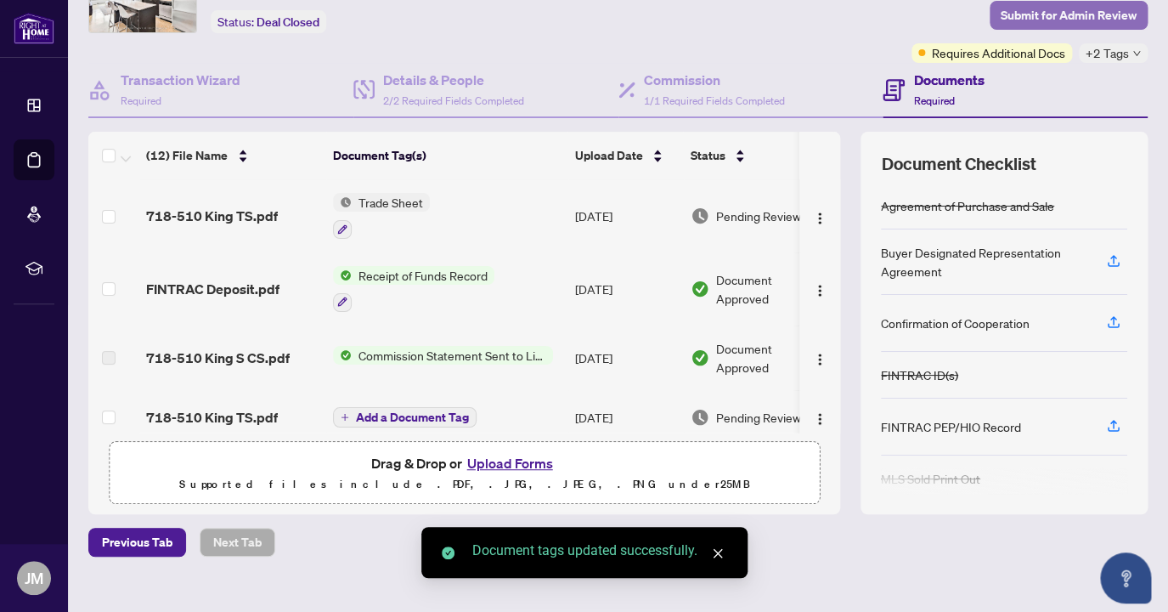
click at [1050, 14] on span "Submit for Admin Review" at bounding box center [1069, 15] width 136 height 27
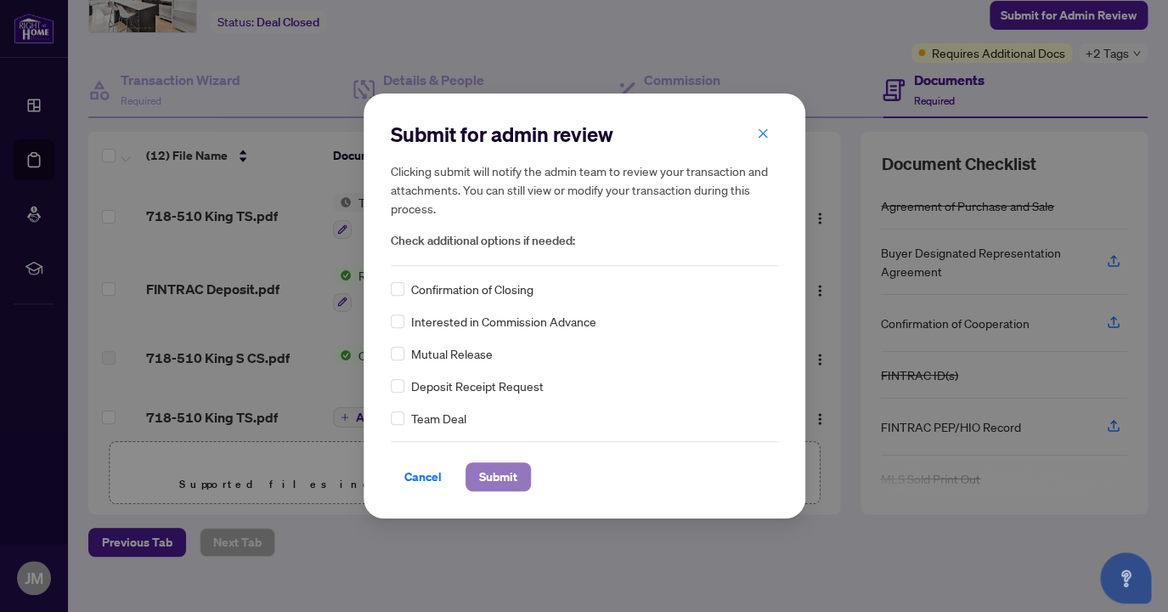
click at [506, 483] on span "Submit" at bounding box center [498, 476] width 38 height 27
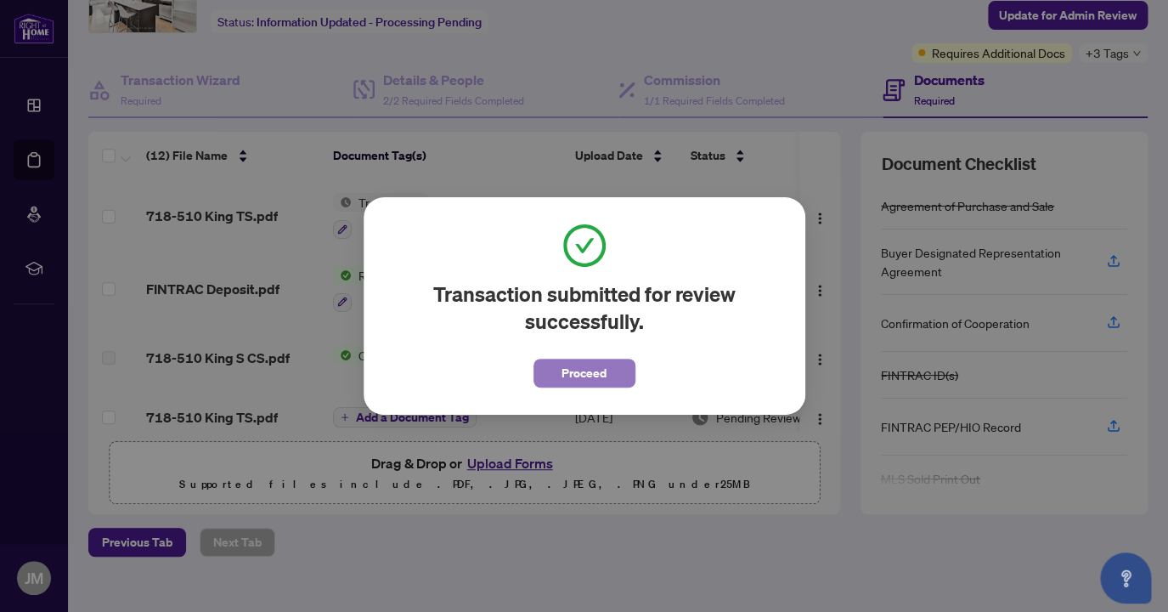
click at [581, 367] on span "Proceed" at bounding box center [584, 372] width 45 height 27
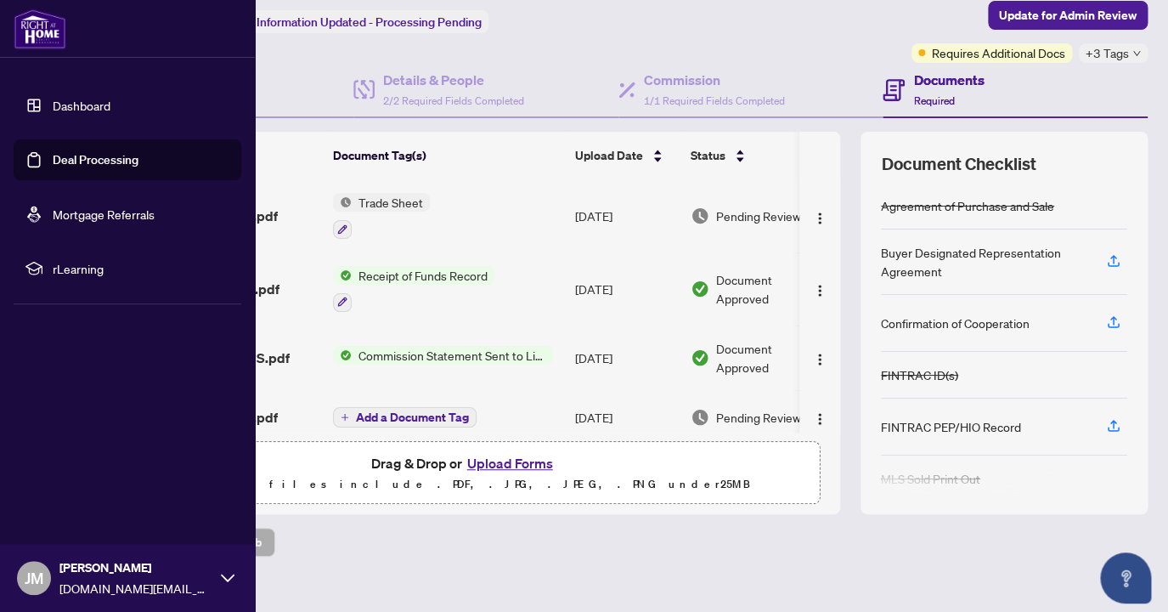
click at [111, 153] on link "Deal Processing" at bounding box center [96, 159] width 86 height 15
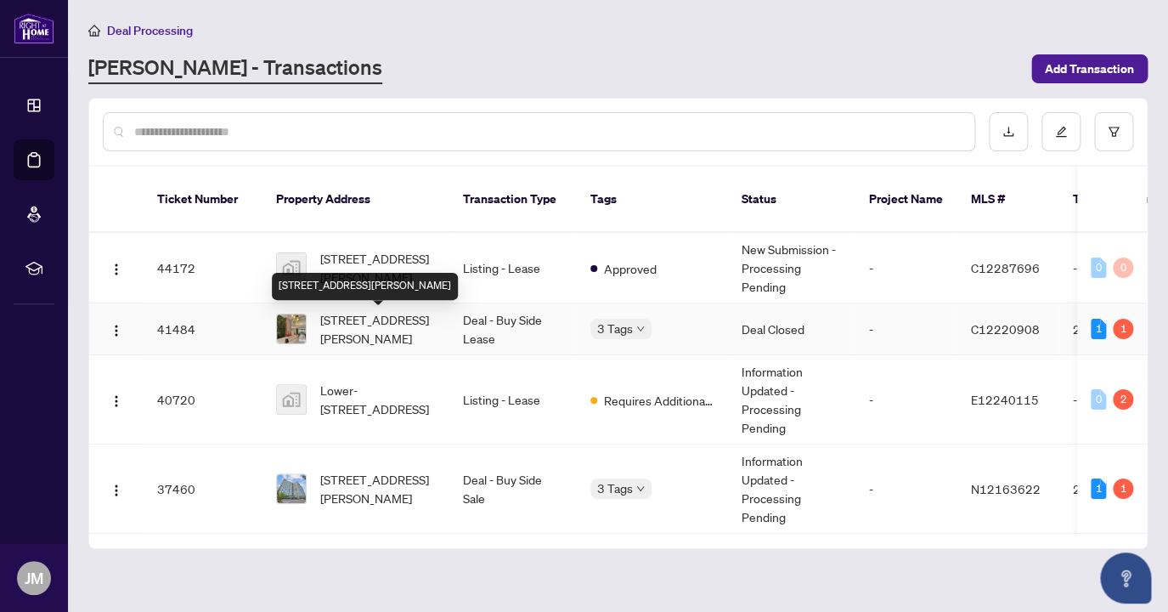
click at [372, 310] on span "[STREET_ADDRESS][PERSON_NAME]" at bounding box center [378, 328] width 116 height 37
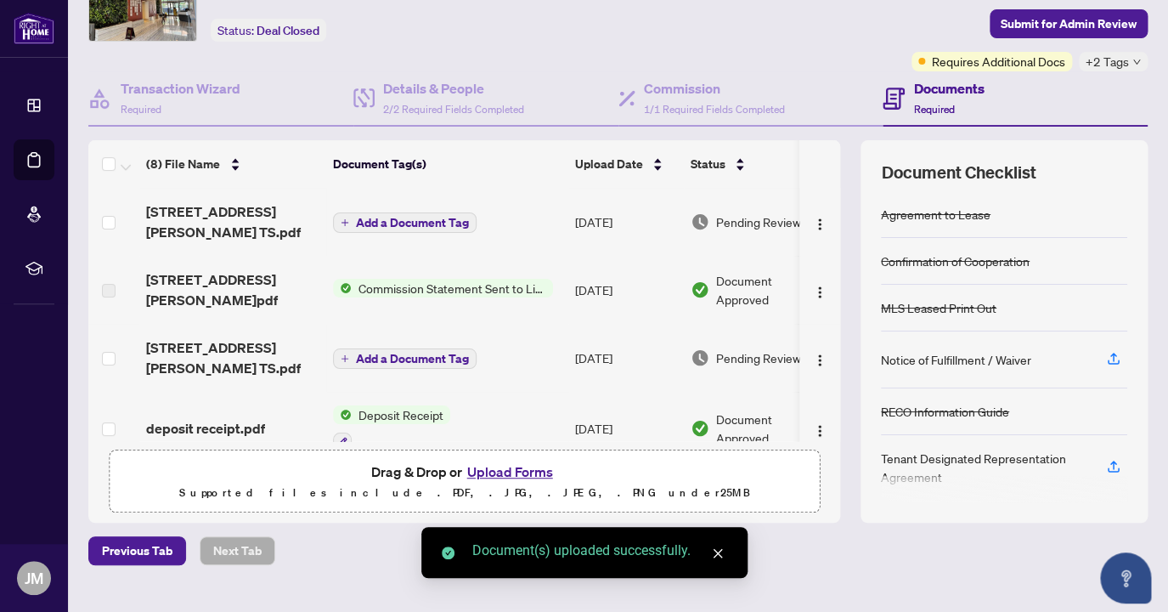
click at [423, 225] on span "Add a Document Tag" at bounding box center [412, 223] width 113 height 12
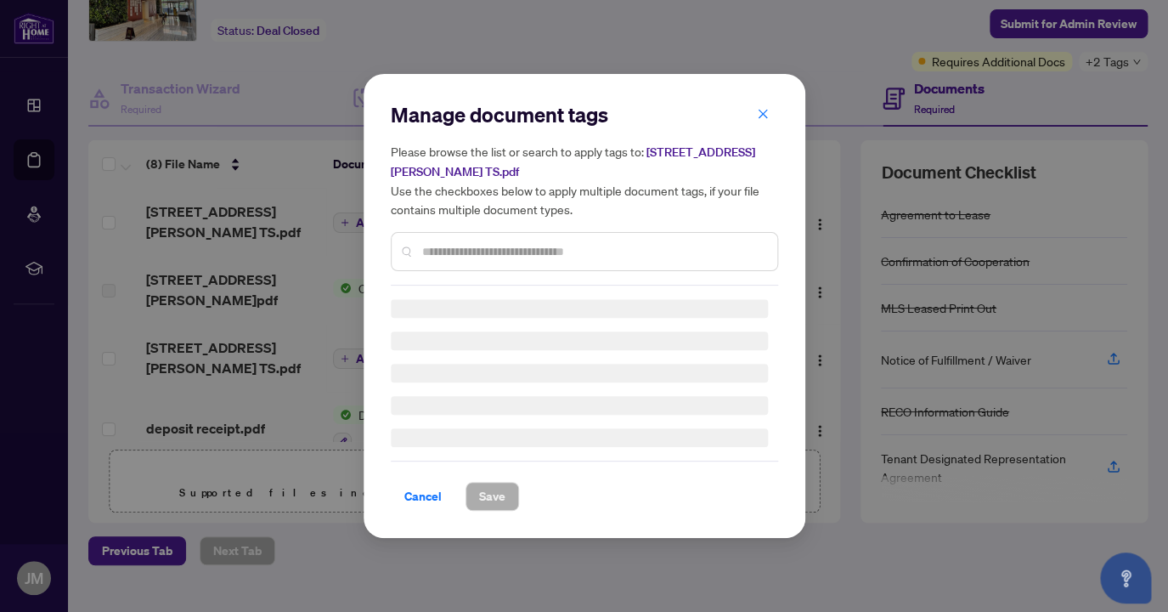
click at [475, 252] on div "Manage document tags Please browse the list or search to apply tags to: 333-111…" at bounding box center [584, 306] width 387 height 410
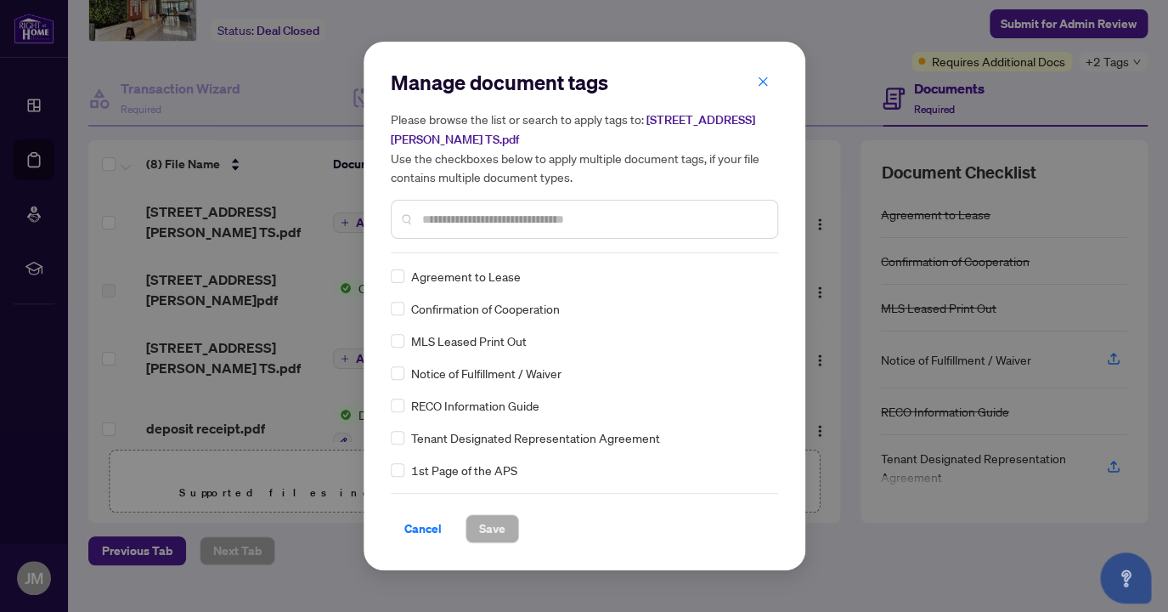
click at [451, 218] on input "text" at bounding box center [593, 219] width 342 height 19
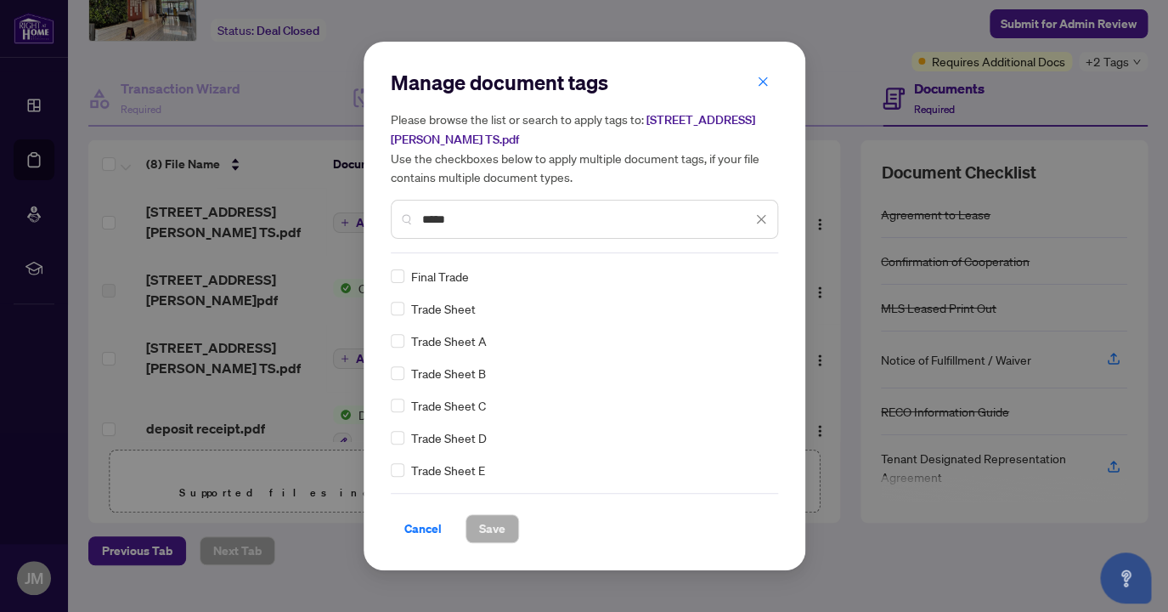
type input "*****"
click at [491, 526] on span "Save" at bounding box center [492, 528] width 26 height 27
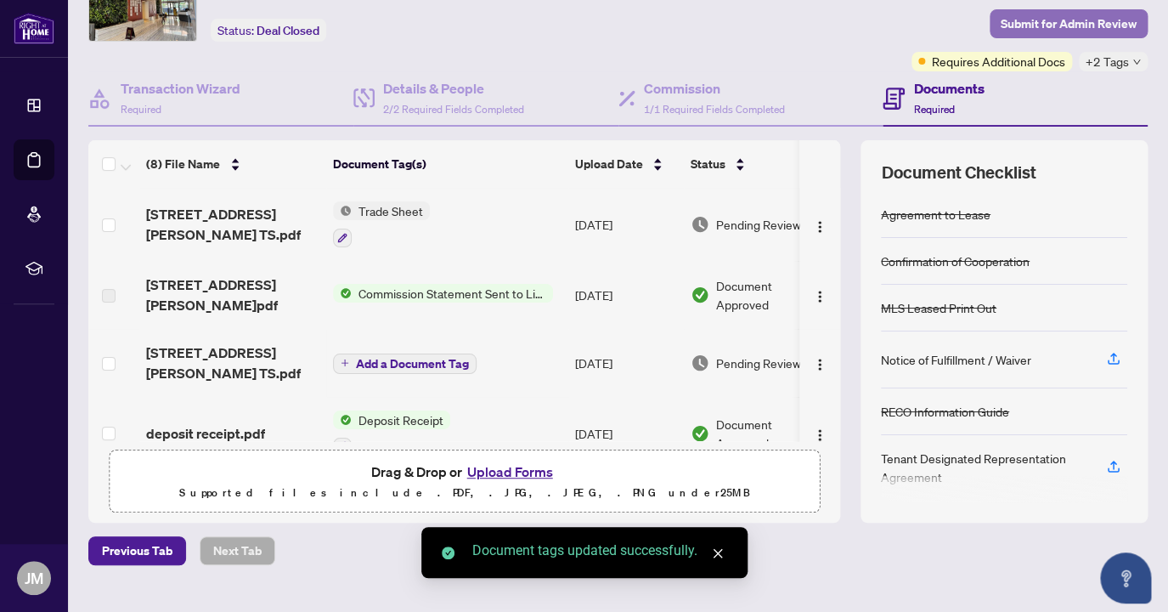
click at [1106, 18] on span "Submit for Admin Review" at bounding box center [1069, 23] width 136 height 27
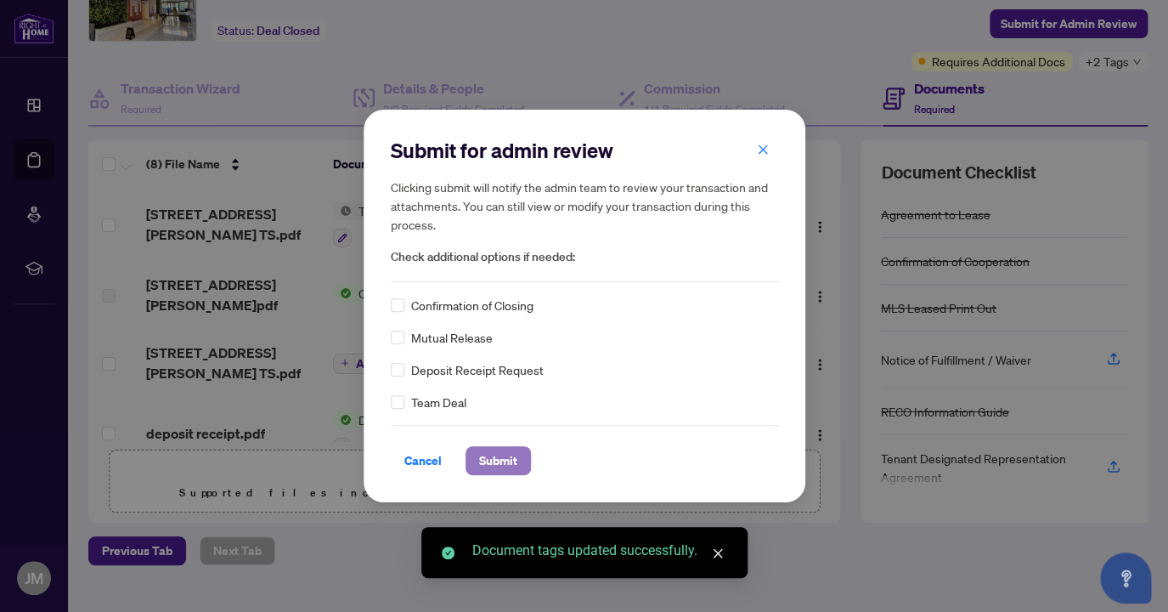
click at [490, 457] on span "Submit" at bounding box center [498, 460] width 38 height 27
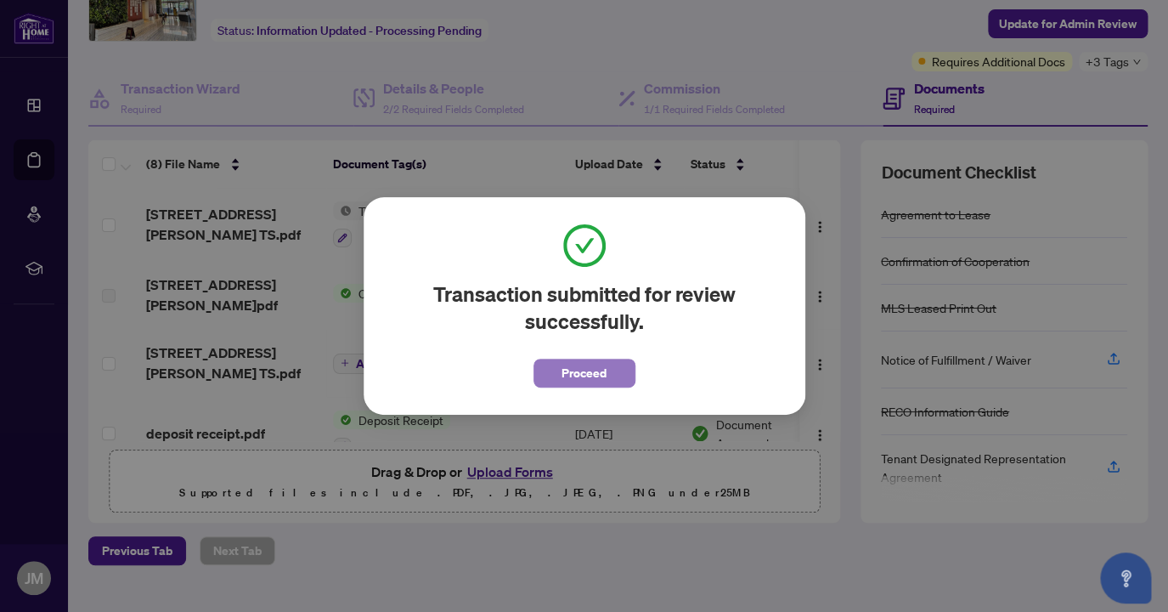
click at [596, 384] on span "Proceed" at bounding box center [584, 372] width 45 height 27
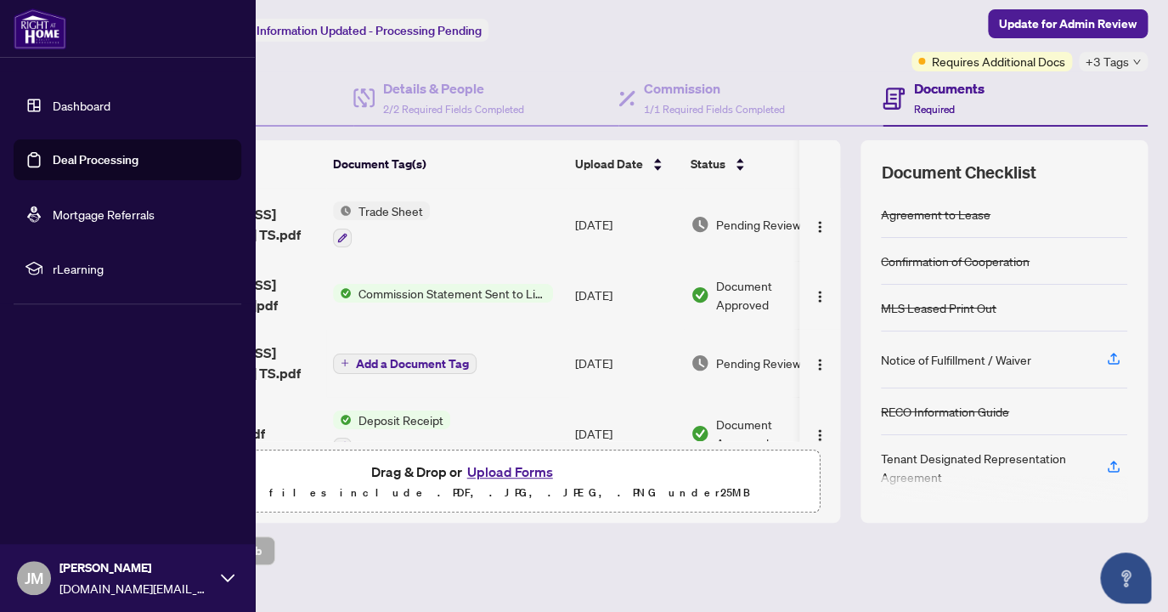
click at [127, 164] on link "Deal Processing" at bounding box center [96, 159] width 86 height 15
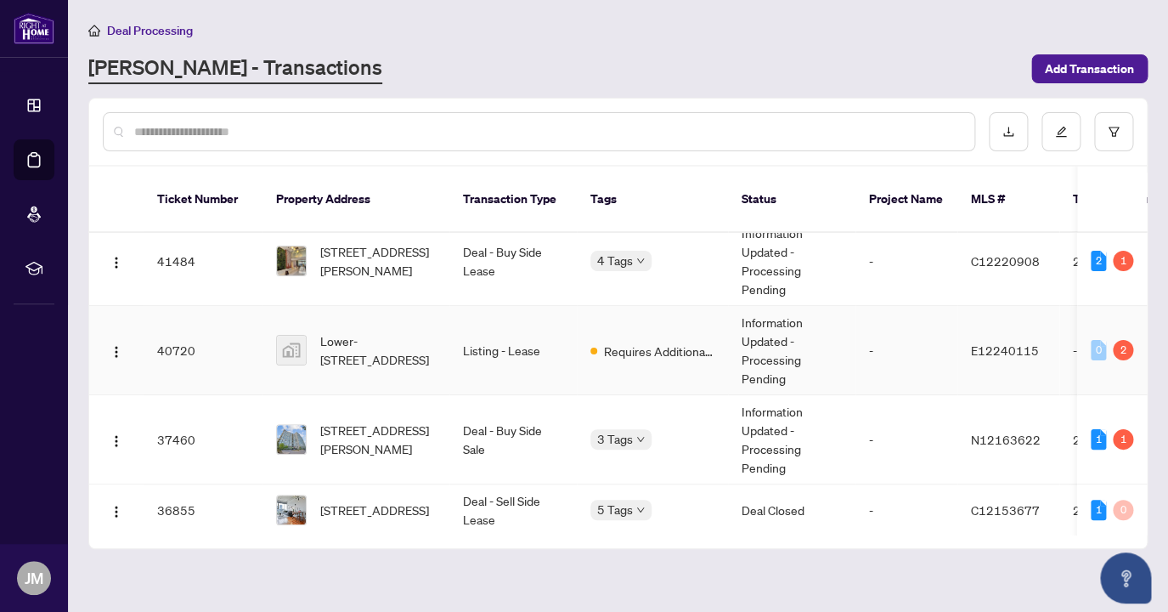
scroll to position [122, 0]
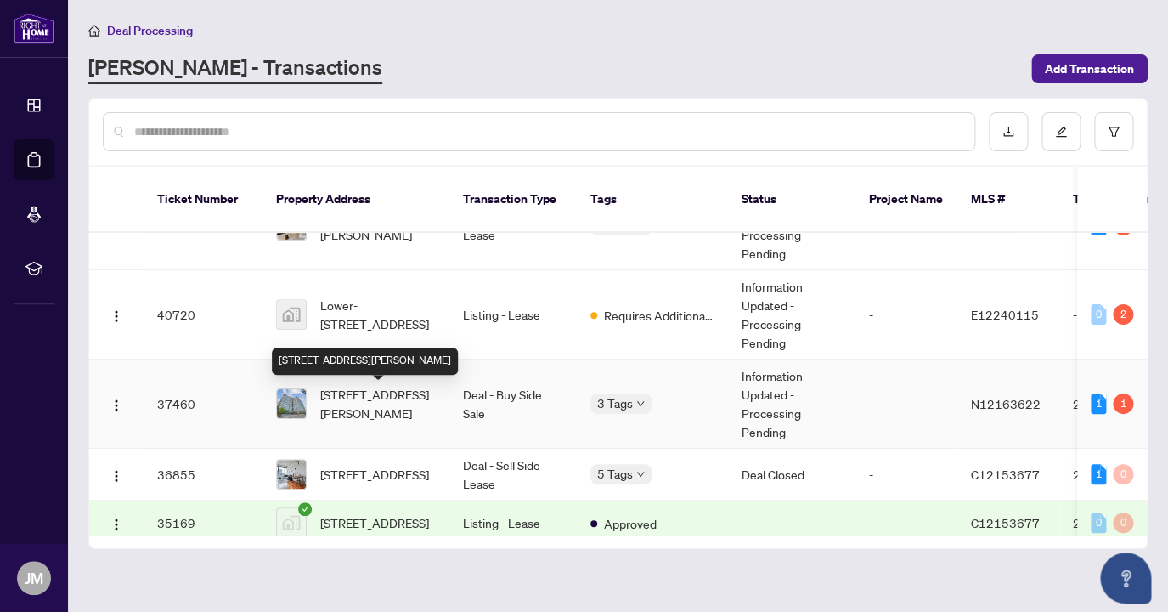
click at [373, 402] on span "[STREET_ADDRESS][PERSON_NAME]" at bounding box center [378, 403] width 116 height 37
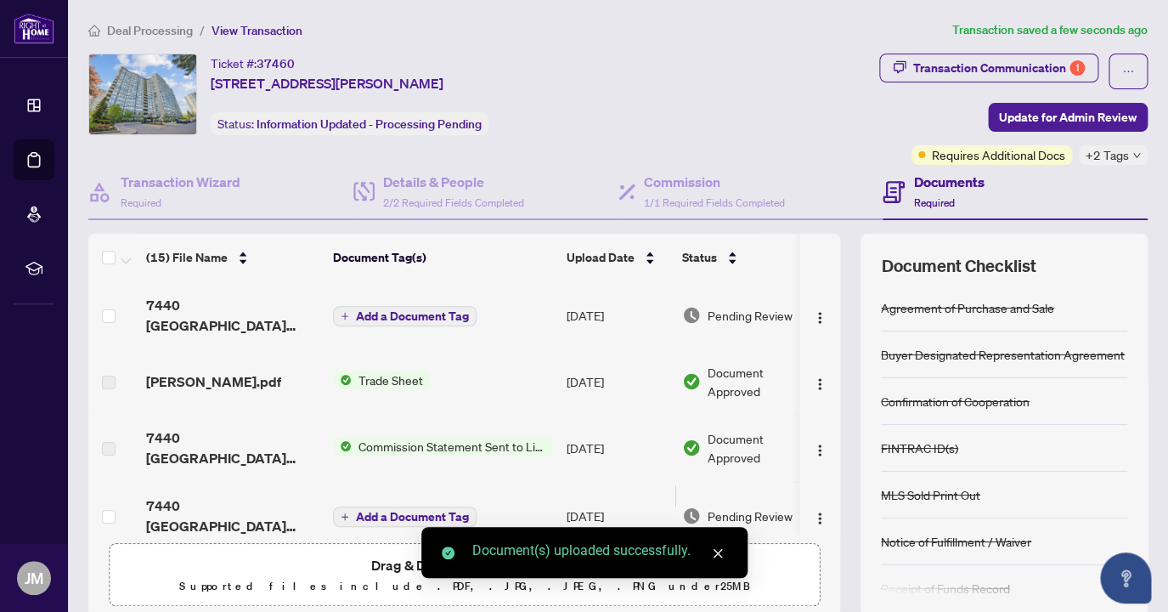
click at [357, 320] on span "Add a Document Tag" at bounding box center [412, 316] width 113 height 12
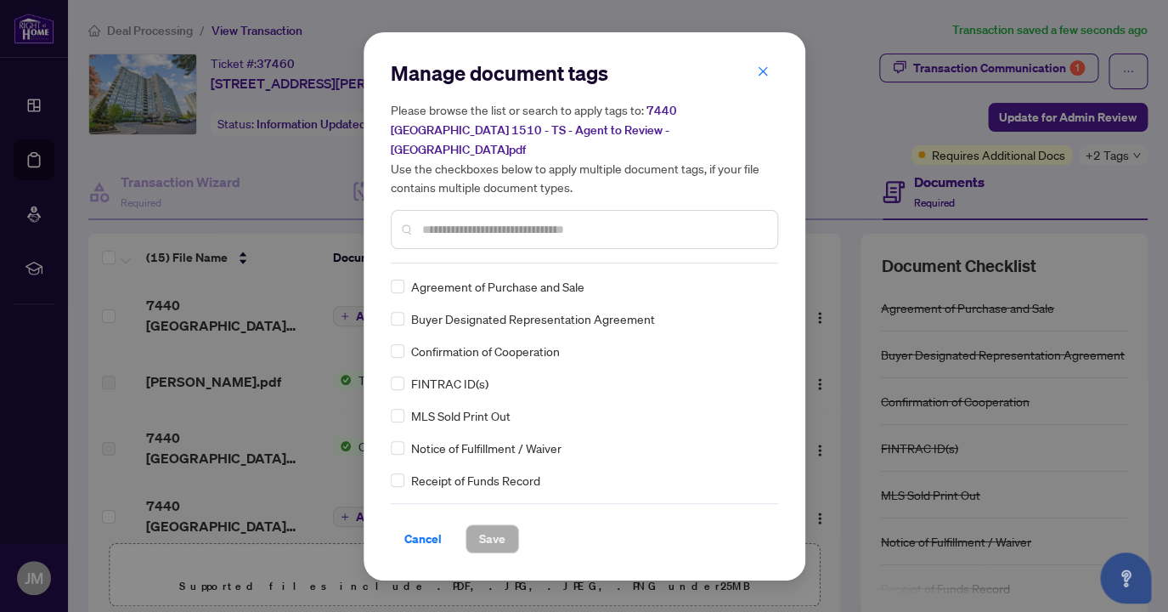
click at [512, 253] on div "Manage document tags Please browse the list or search to apply tags to: 7440 Ba…" at bounding box center [584, 306] width 387 height 494
click at [500, 223] on input "text" at bounding box center [593, 229] width 342 height 19
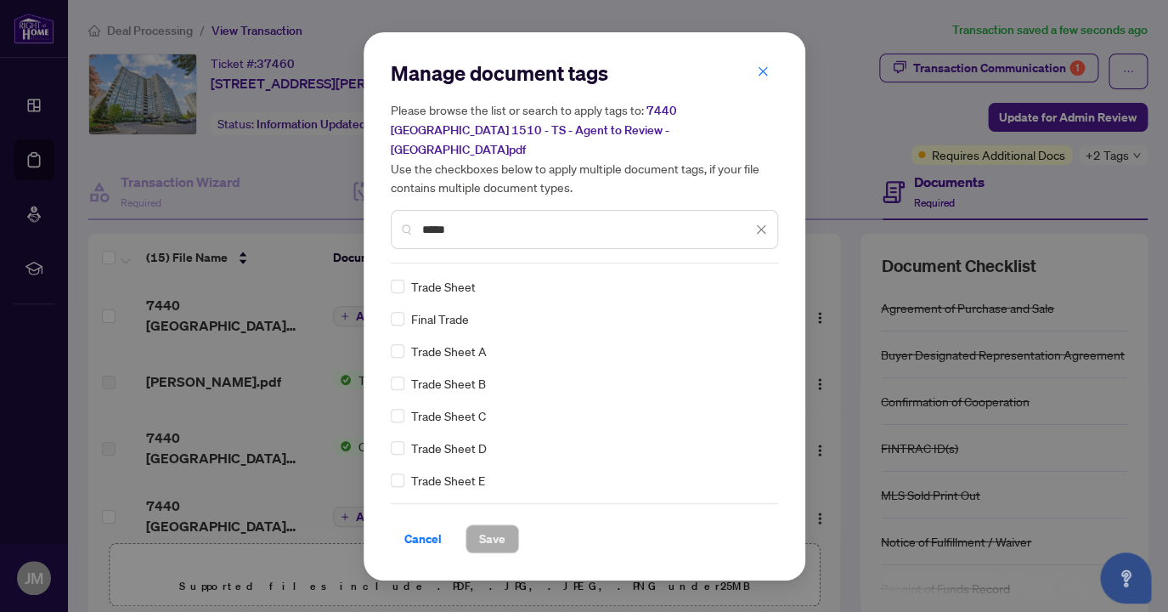
type input "*****"
click at [481, 525] on span "Save" at bounding box center [492, 538] width 26 height 27
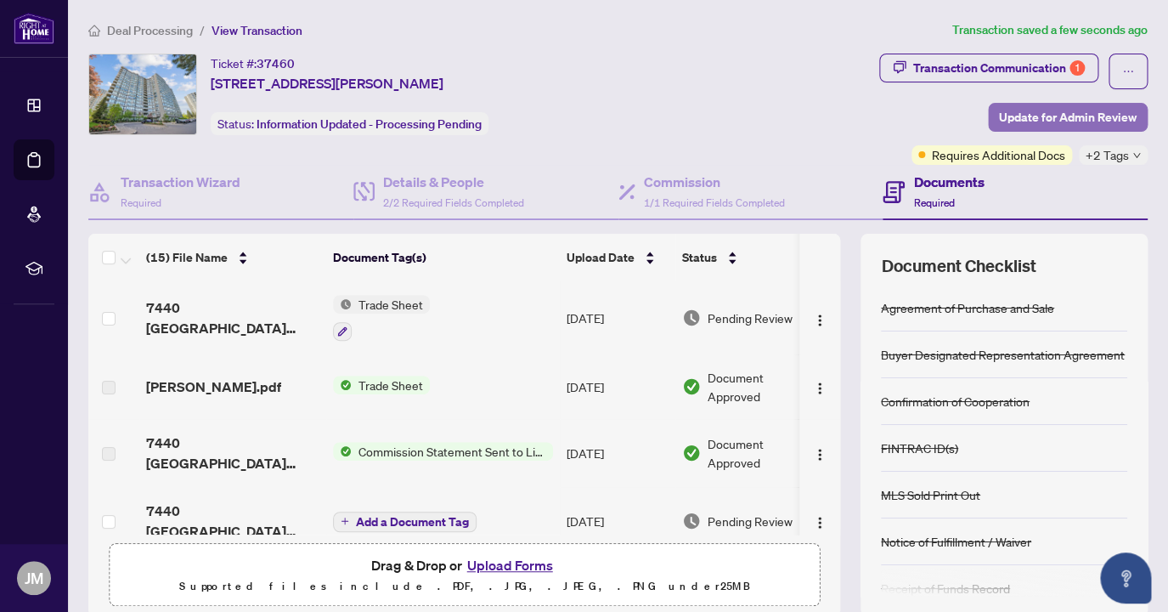
click at [1084, 121] on span "Update for Admin Review" at bounding box center [1068, 117] width 138 height 27
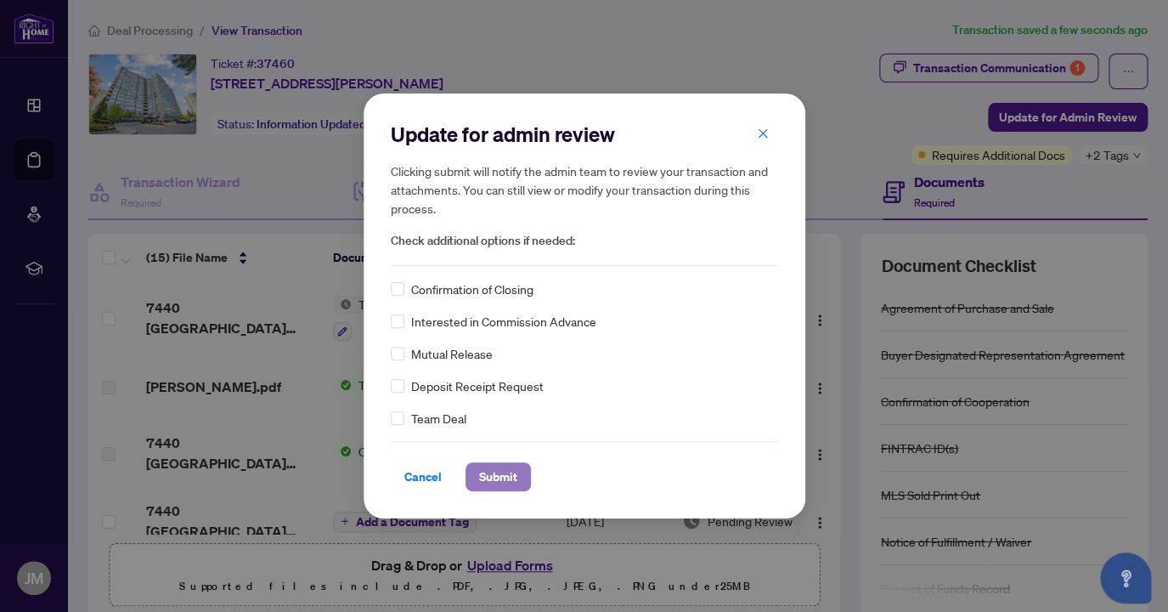
click at [500, 482] on span "Submit" at bounding box center [498, 476] width 38 height 27
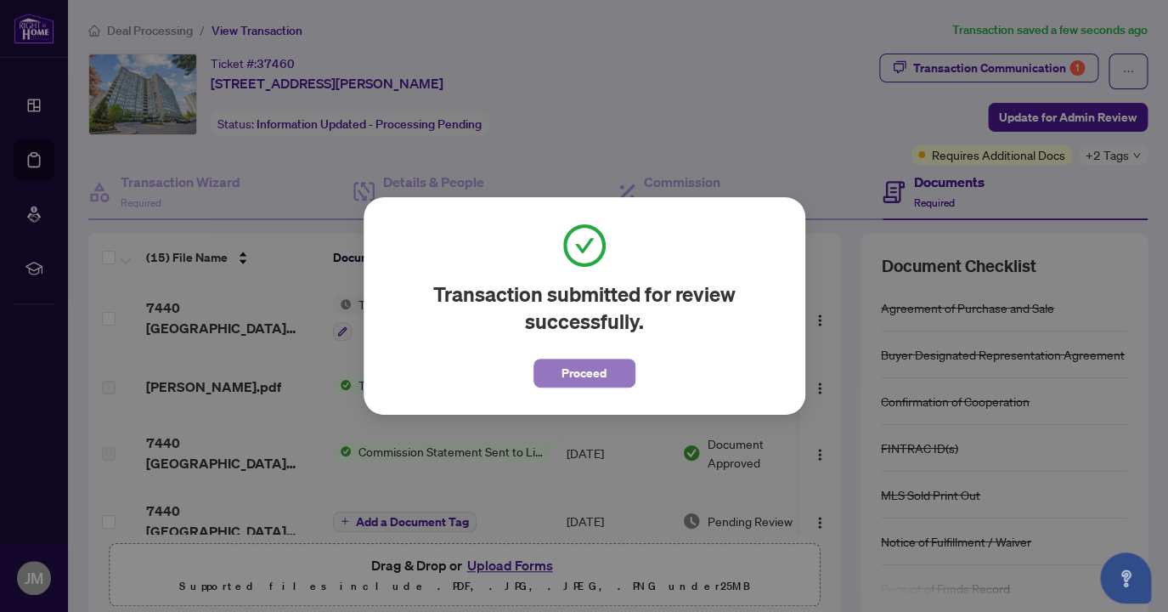
click at [621, 378] on button "Proceed" at bounding box center [585, 373] width 102 height 29
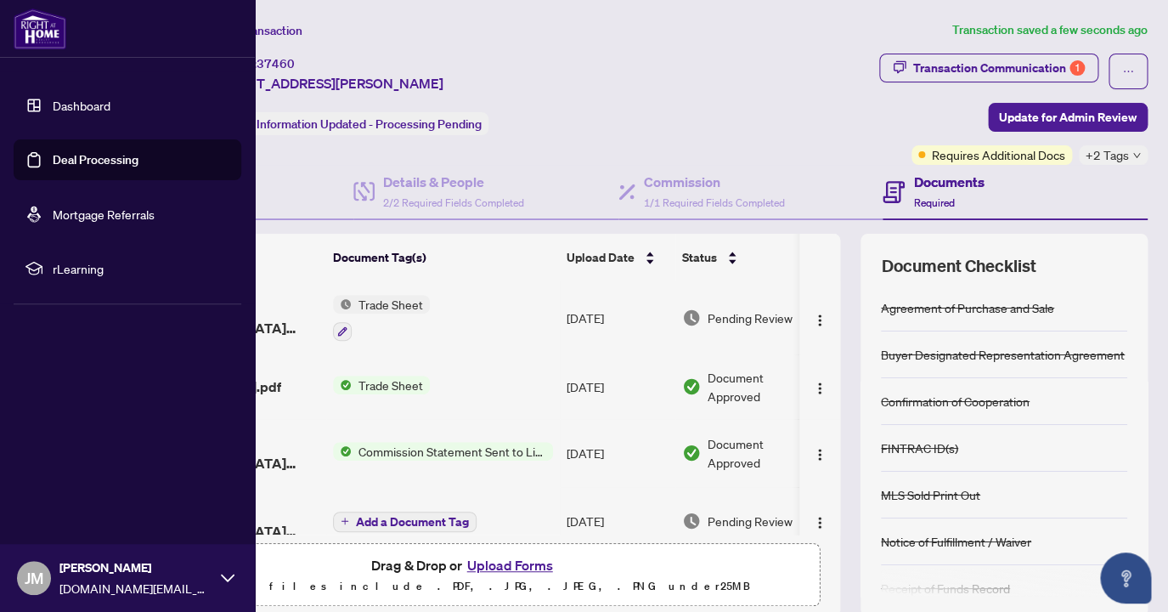
click at [53, 167] on link "Deal Processing" at bounding box center [96, 159] width 86 height 15
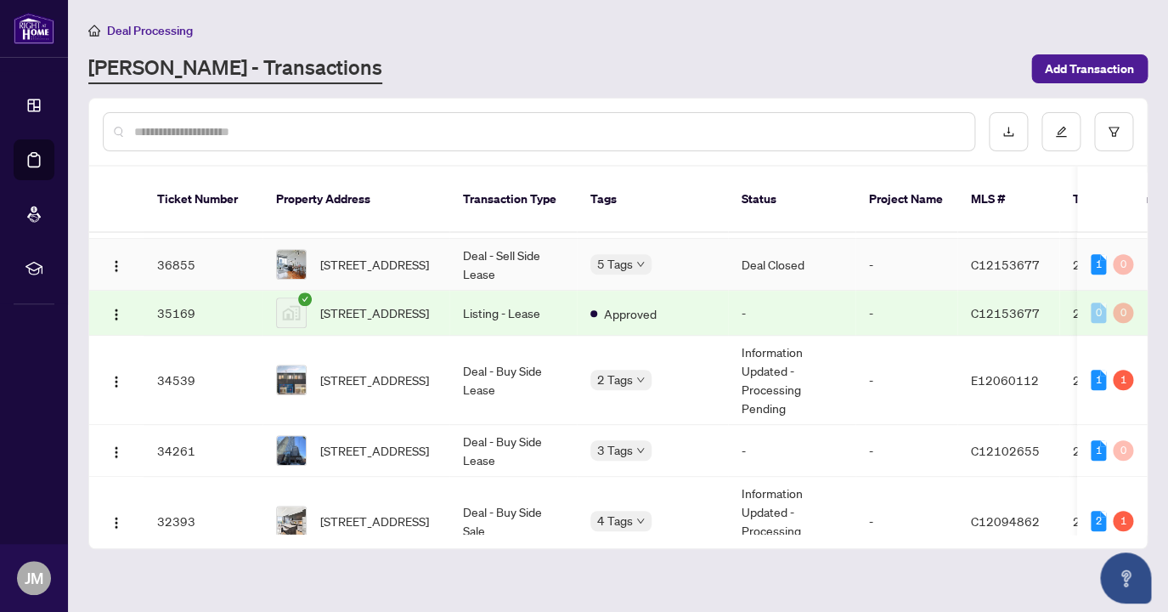
scroll to position [336, 0]
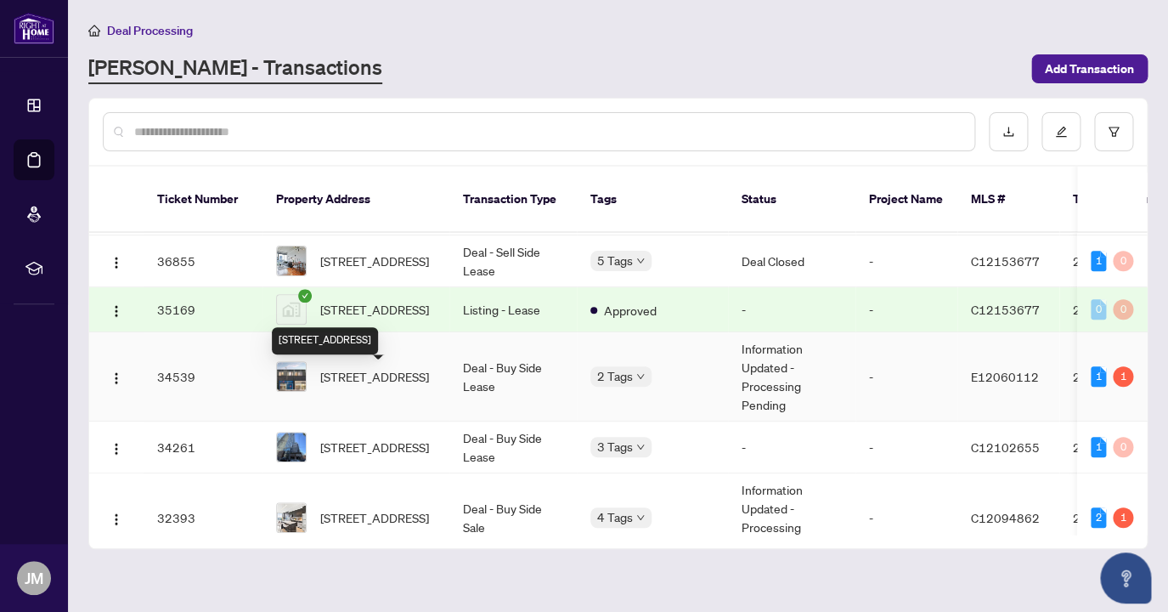
click at [367, 381] on span "[STREET_ADDRESS]" at bounding box center [374, 376] width 109 height 19
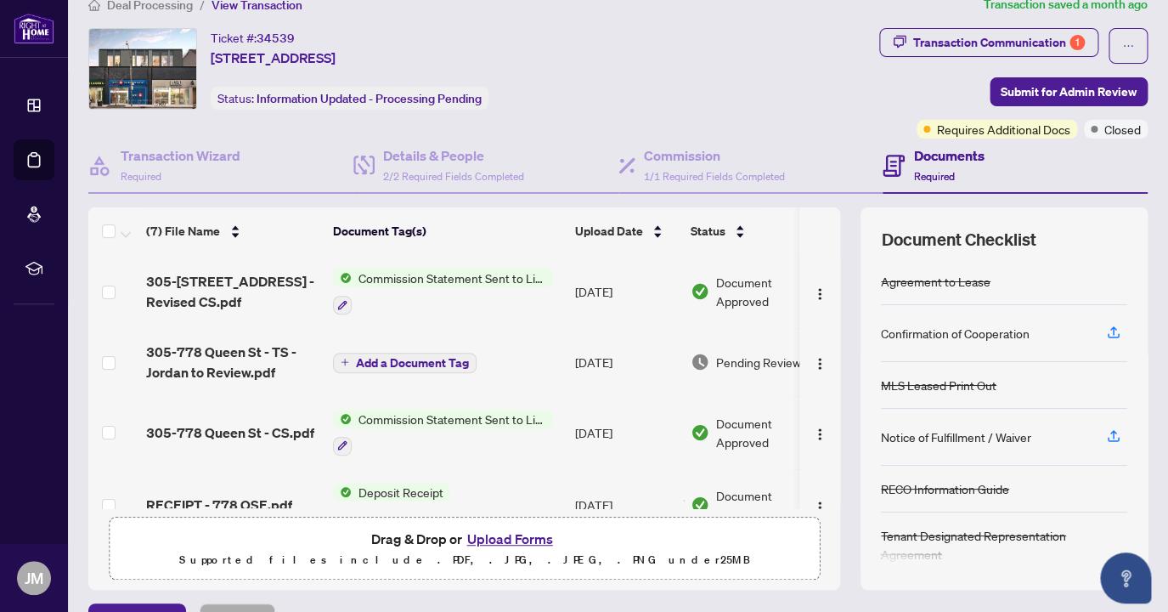
scroll to position [42, 0]
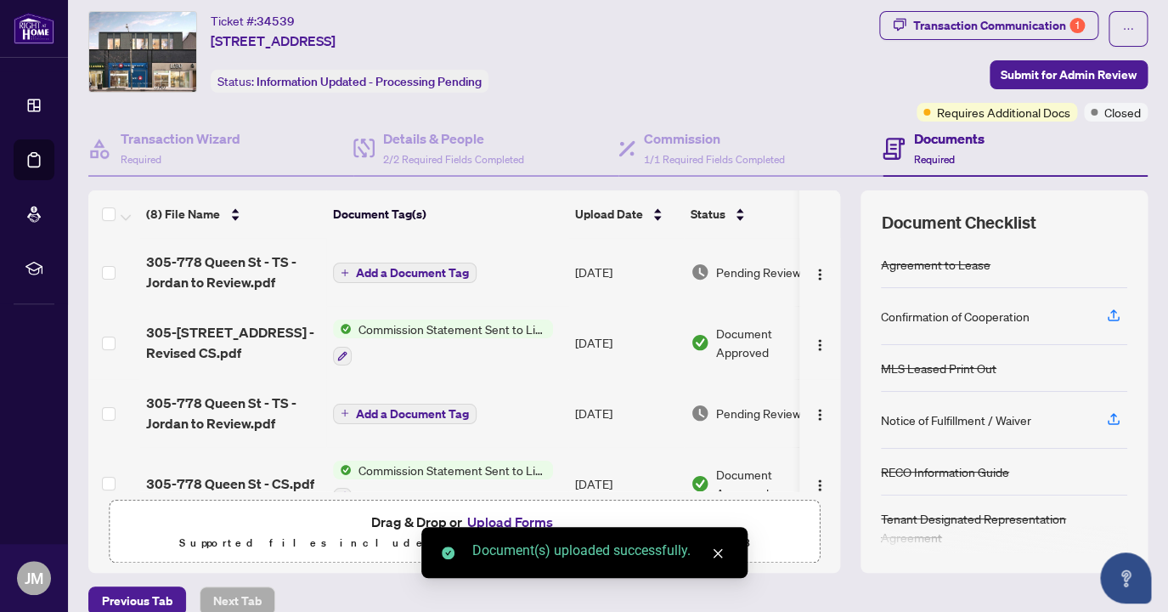
click at [420, 274] on span "Add a Document Tag" at bounding box center [412, 273] width 113 height 12
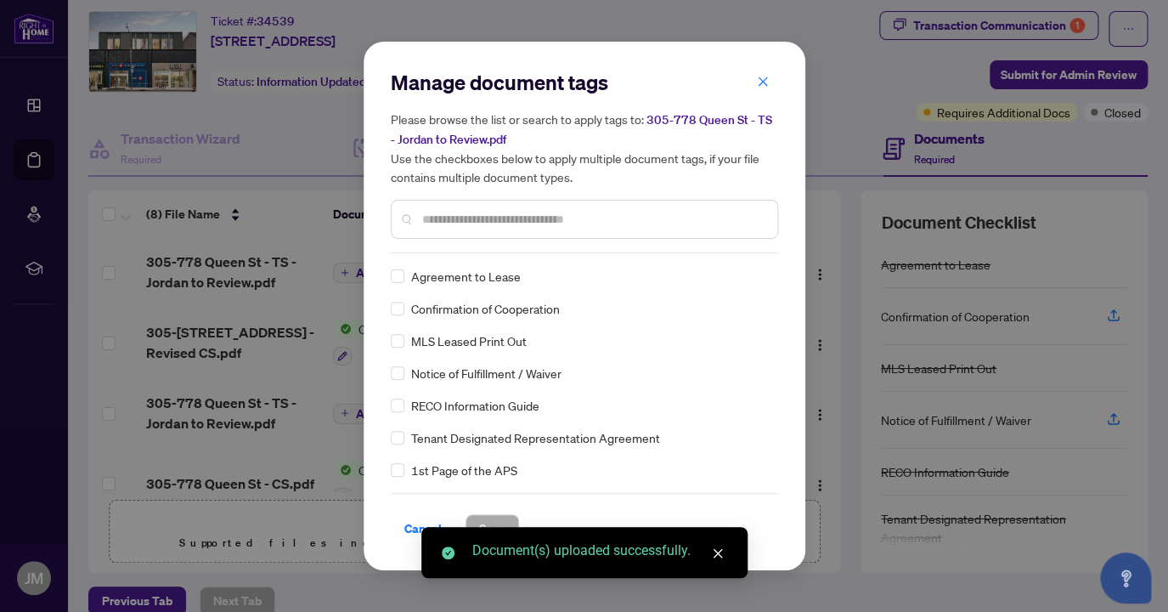
click at [472, 251] on div "Manage document tags Please browse the list or search to apply tags to: 305-778…" at bounding box center [584, 161] width 387 height 184
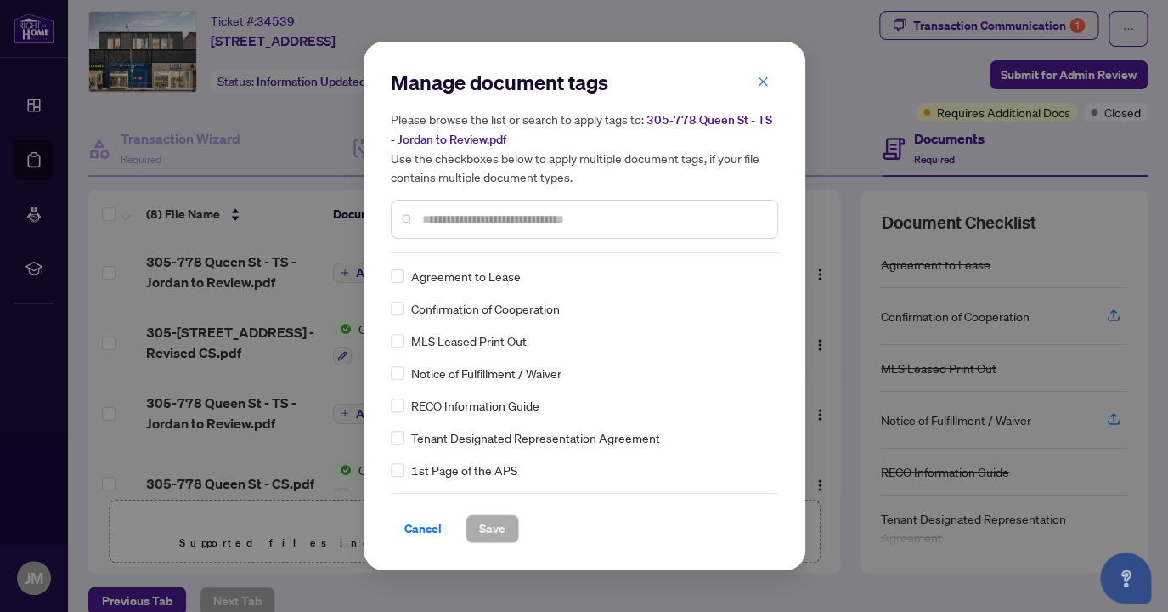
click at [452, 223] on input "text" at bounding box center [593, 219] width 342 height 19
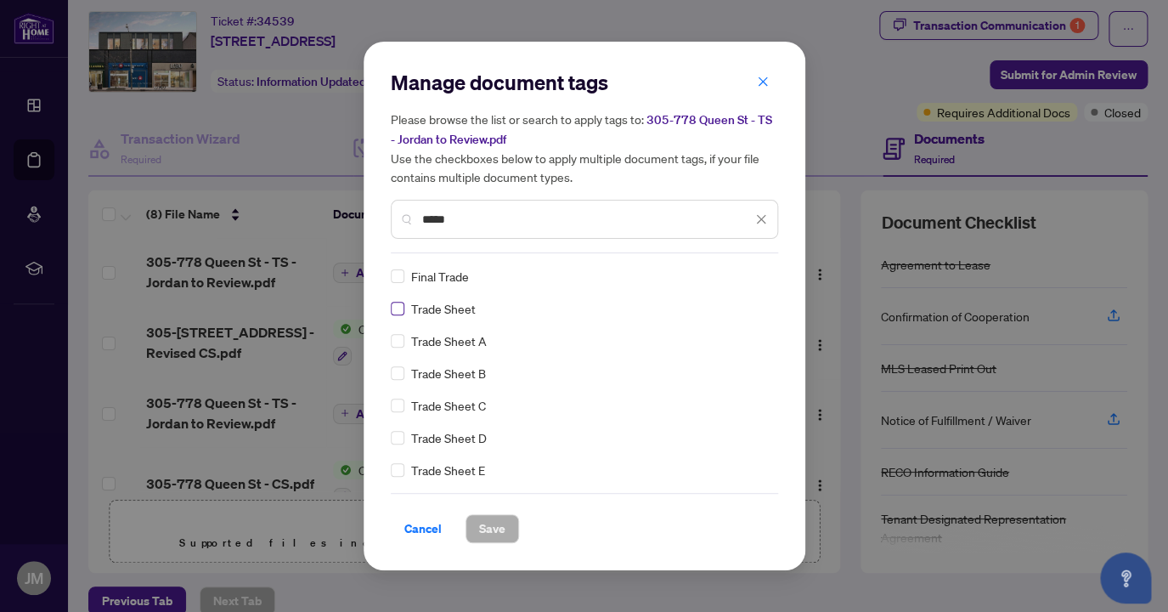
type input "*****"
click at [494, 539] on span "Save" at bounding box center [492, 528] width 26 height 27
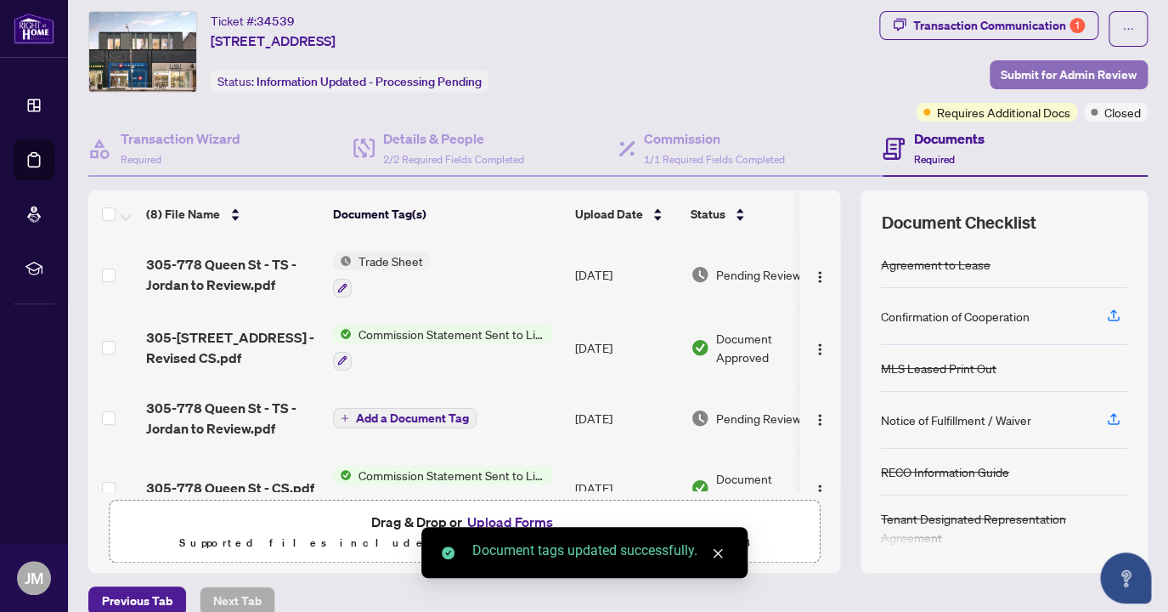
click at [1084, 75] on span "Submit for Admin Review" at bounding box center [1069, 74] width 136 height 27
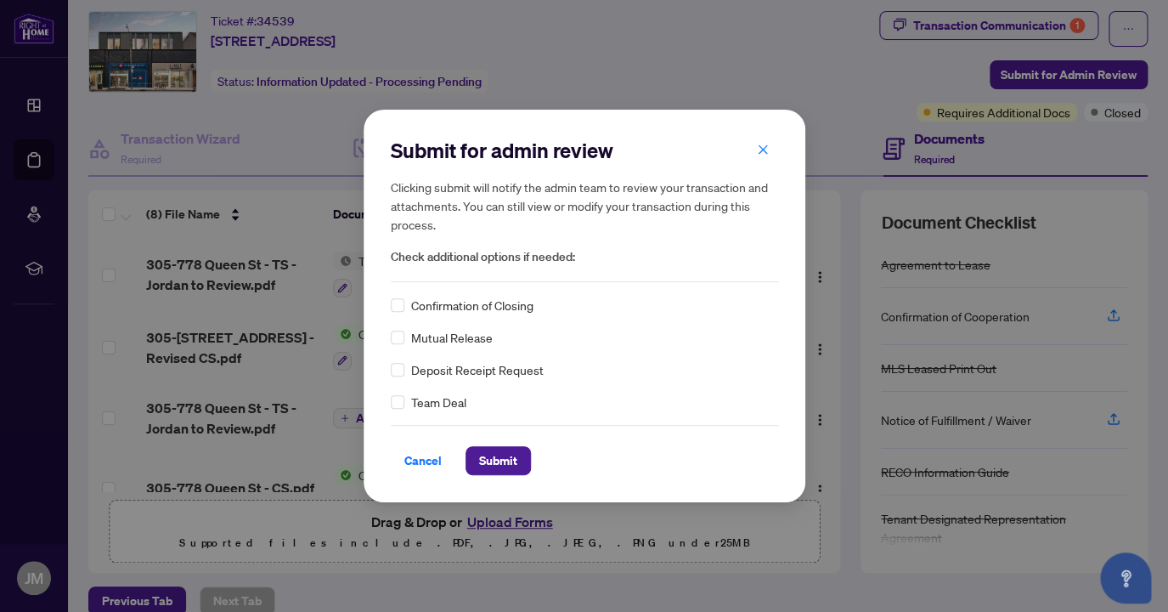
click at [495, 478] on div "Submit for admin review Clicking submit will notify the admin team to review yo…" at bounding box center [585, 306] width 442 height 392
click at [514, 446] on button "Submit" at bounding box center [498, 460] width 65 height 29
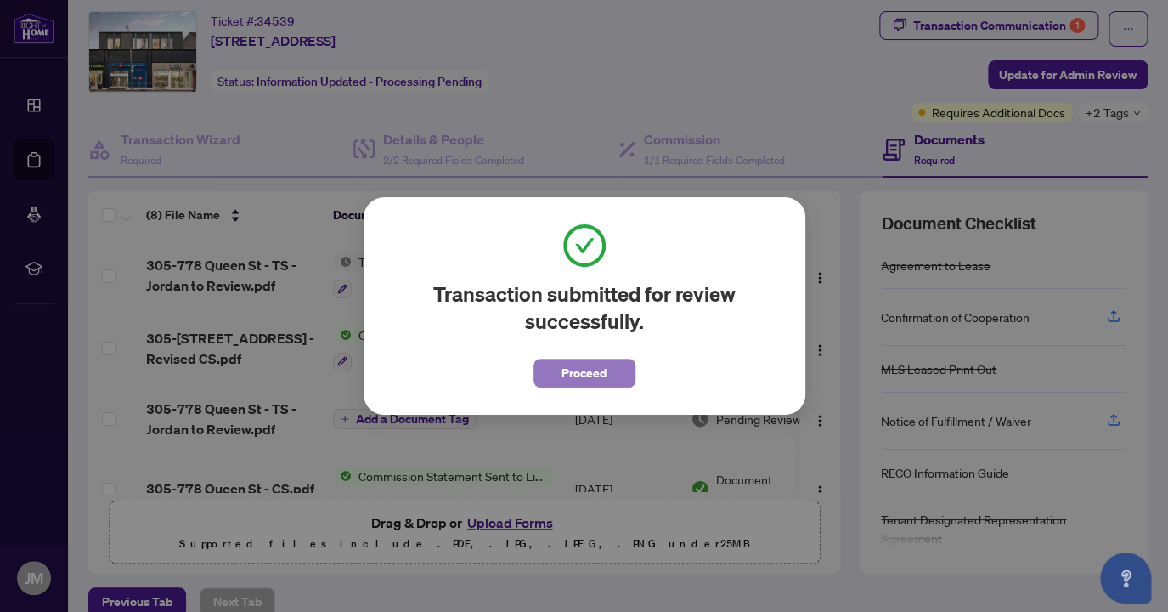
click at [597, 373] on span "Proceed" at bounding box center [584, 372] width 45 height 27
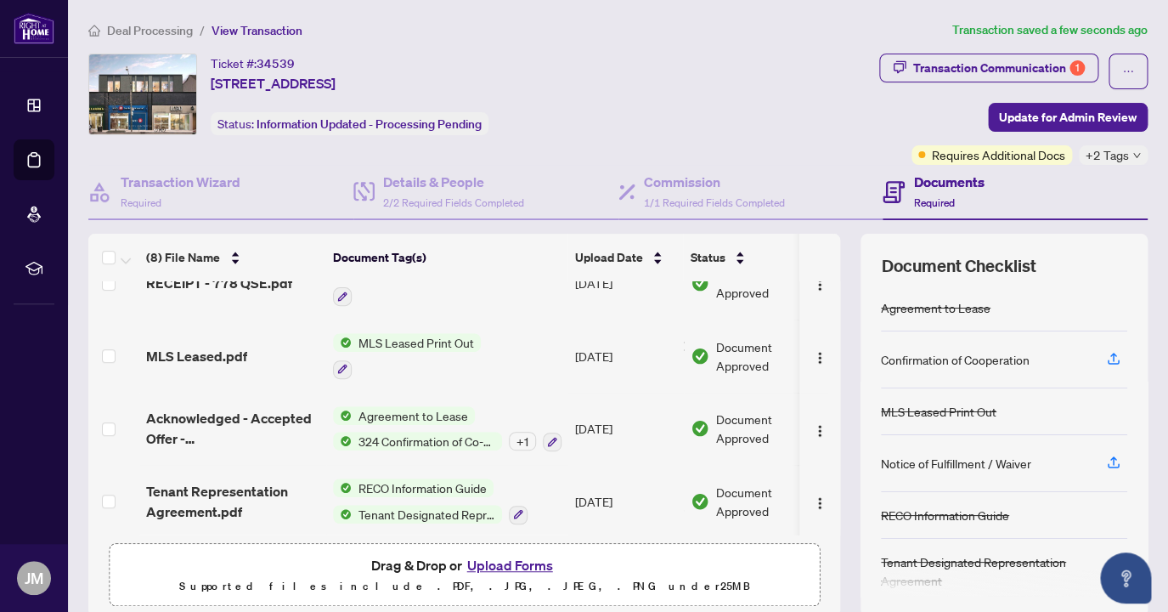
scroll to position [0, 0]
